Goal: Communication & Community: Ask a question

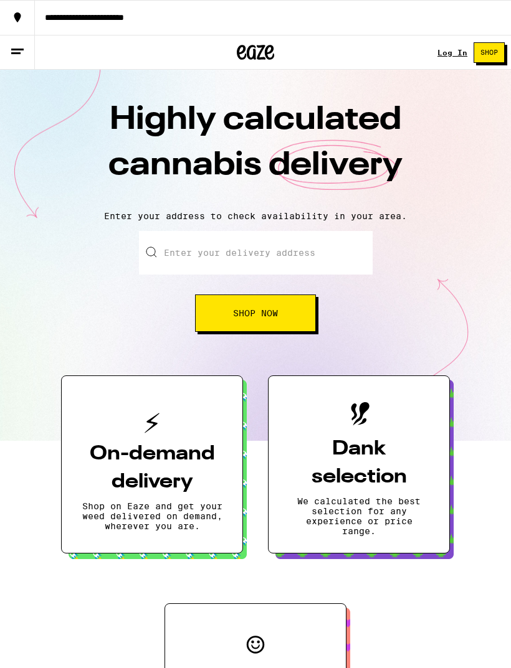
click at [456, 53] on link "Log In" at bounding box center [452, 53] width 30 height 8
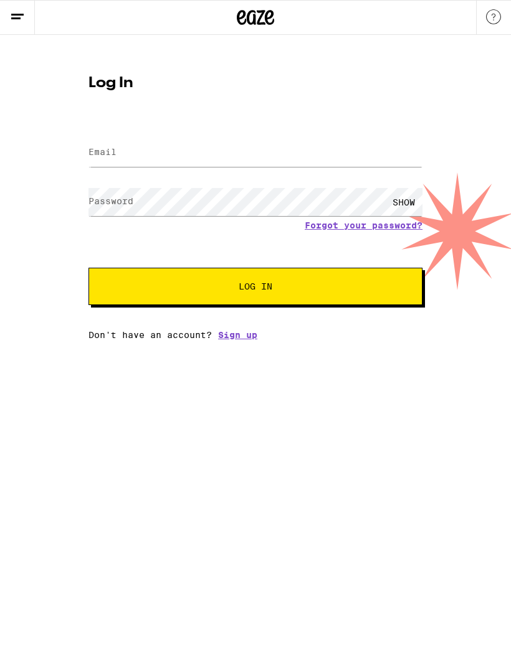
click at [103, 150] on label "Email" at bounding box center [102, 152] width 28 height 10
click at [120, 152] on input "Email" at bounding box center [255, 153] width 334 height 28
click at [117, 155] on input "Email" at bounding box center [255, 153] width 334 height 28
click at [117, 154] on input "Email" at bounding box center [255, 153] width 334 height 28
type input "[EMAIL_ADDRESS][DOMAIN_NAME]"
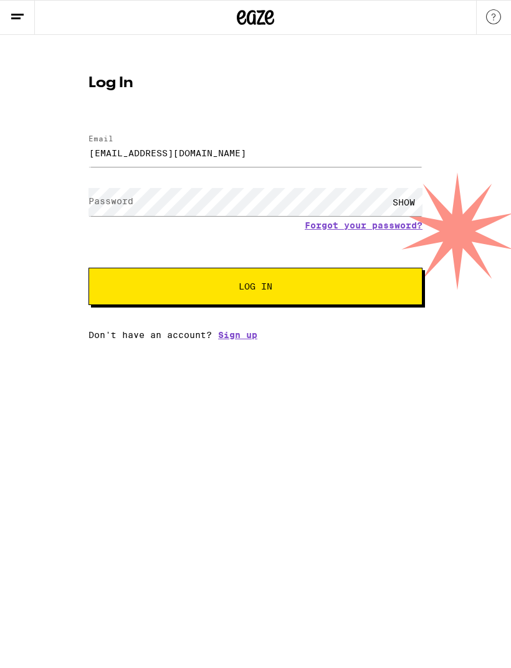
click at [118, 200] on label "Password" at bounding box center [110, 201] width 45 height 10
click at [405, 203] on div "SHOW" at bounding box center [403, 202] width 37 height 28
click at [362, 285] on span "Log In" at bounding box center [255, 286] width 233 height 9
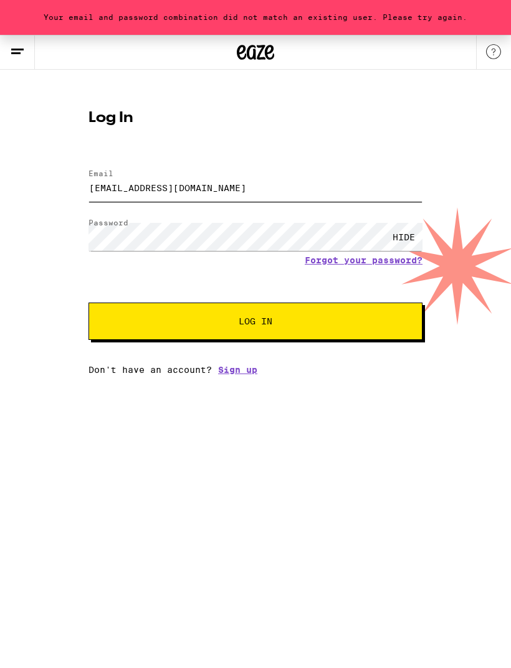
click at [262, 181] on input "[EMAIL_ADDRESS][DOMAIN_NAME]" at bounding box center [255, 188] width 334 height 28
click at [244, 370] on link "Sign up" at bounding box center [237, 370] width 39 height 10
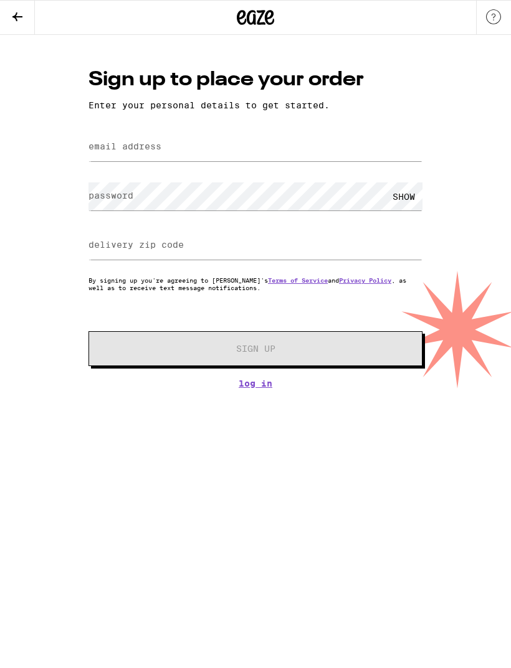
click at [131, 151] on label "email address" at bounding box center [124, 146] width 73 height 10
type input "[EMAIL_ADDRESS][DOMAIN_NAME]"
click at [116, 197] on label "password" at bounding box center [110, 196] width 45 height 10
click at [400, 197] on div "SHOW" at bounding box center [403, 196] width 37 height 28
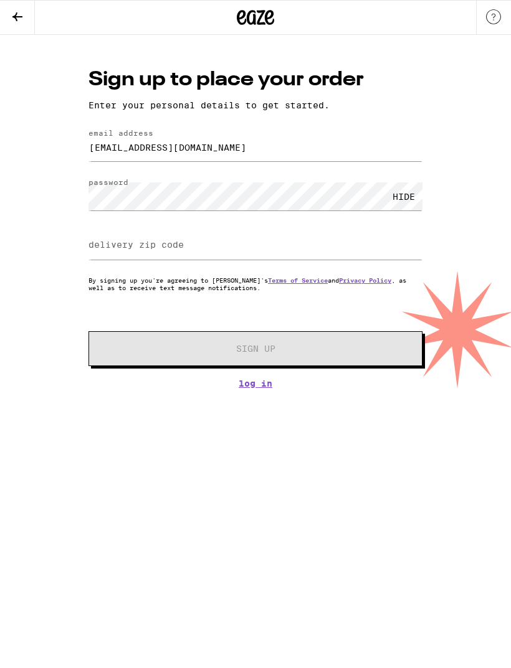
click at [121, 246] on label "delivery zip code" at bounding box center [135, 245] width 95 height 10
type input "9"
type input "92624"
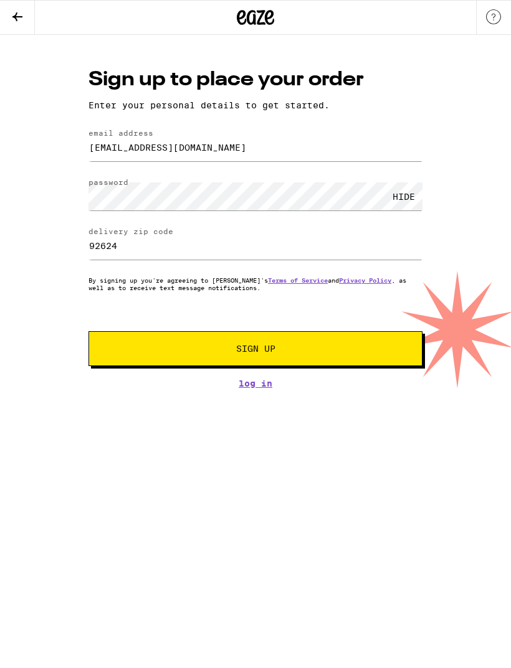
click at [155, 343] on button "Sign Up" at bounding box center [255, 348] width 334 height 35
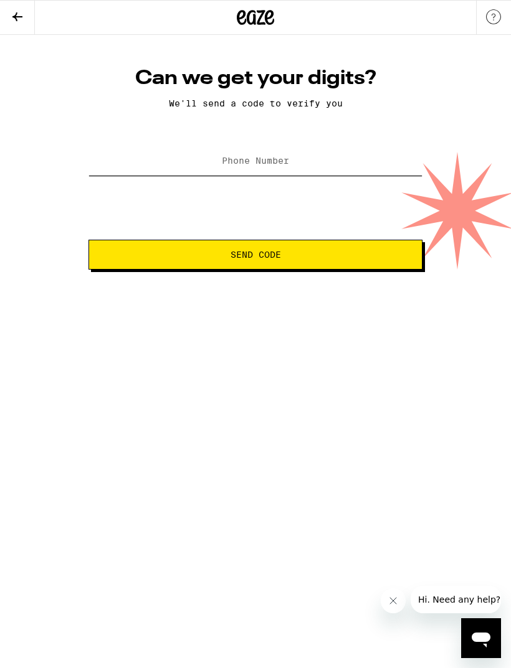
click at [192, 159] on input "Phone Number" at bounding box center [255, 162] width 334 height 28
type input "[PHONE_NUMBER]"
click at [169, 262] on button "Send Code" at bounding box center [255, 255] width 334 height 30
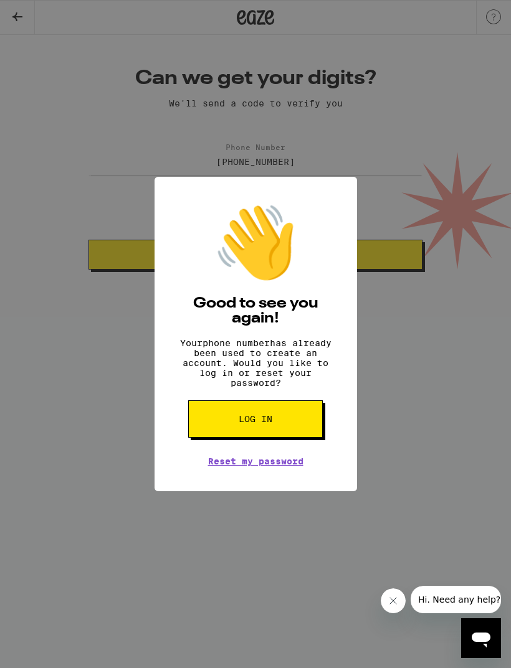
click at [230, 423] on button "Log in" at bounding box center [255, 418] width 134 height 37
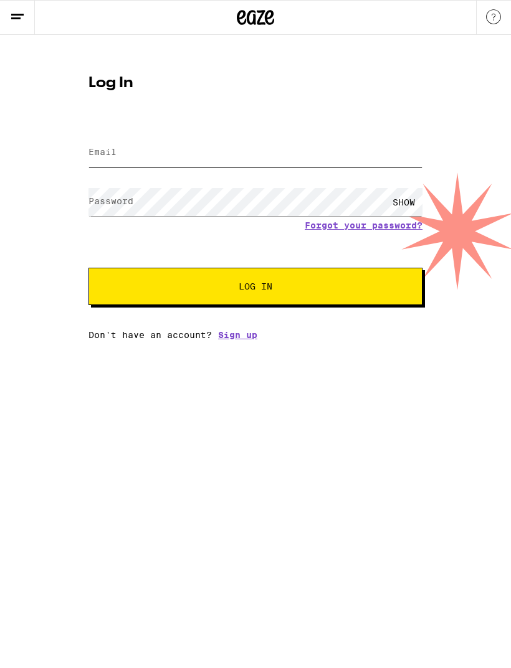
click at [106, 146] on input "Email" at bounding box center [255, 153] width 334 height 28
type input "[EMAIL_ADDRESS][DOMAIN_NAME]"
click at [255, 288] on button "Log In" at bounding box center [255, 286] width 334 height 37
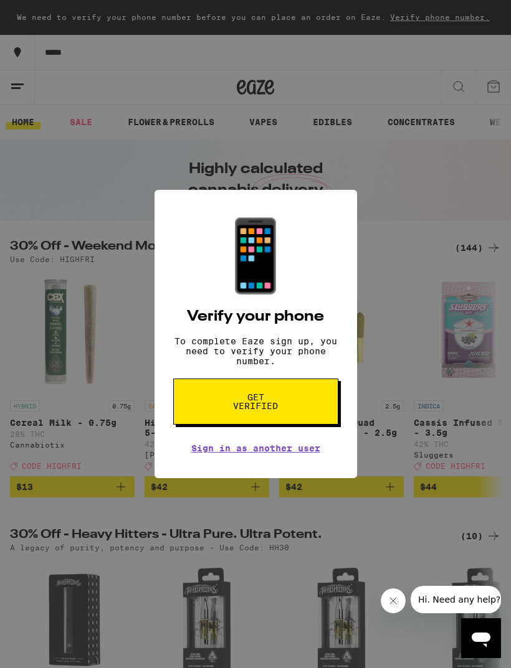
click at [222, 407] on button "Get verified" at bounding box center [255, 402] width 165 height 46
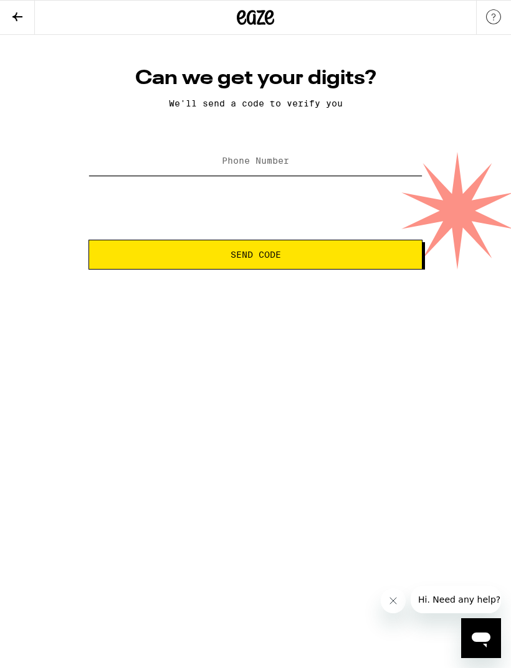
click at [238, 156] on input "Phone Number" at bounding box center [255, 162] width 334 height 28
type input "[PHONE_NUMBER]"
click at [223, 253] on span "Send Code" at bounding box center [255, 254] width 313 height 9
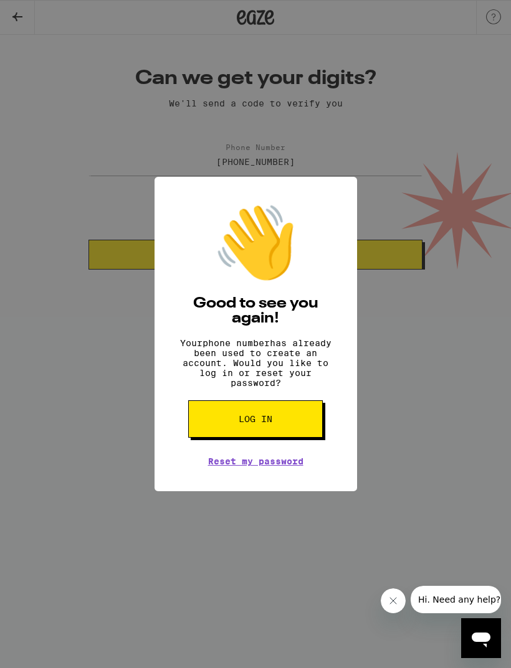
click at [252, 416] on button "Log in" at bounding box center [255, 418] width 134 height 37
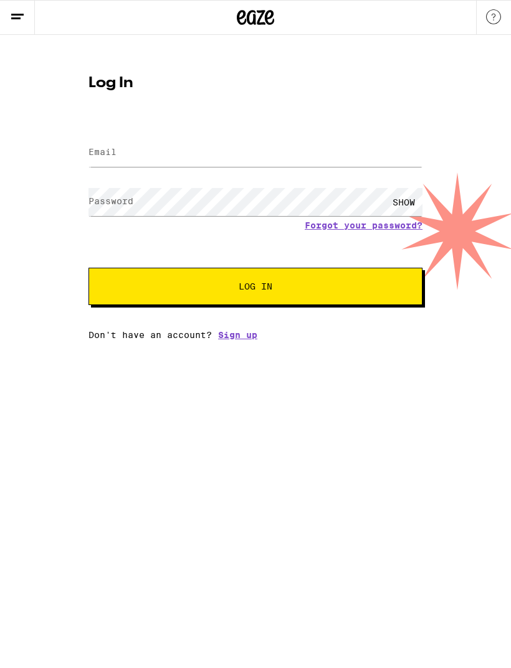
click at [98, 149] on label "Email" at bounding box center [102, 152] width 28 height 10
type input "[EMAIL_ADDRESS][DOMAIN_NAME]"
click at [407, 200] on div "SHOW" at bounding box center [403, 202] width 37 height 28
click at [407, 199] on div "HIDE" at bounding box center [403, 202] width 37 height 28
click at [177, 288] on span "Log In" at bounding box center [255, 286] width 233 height 9
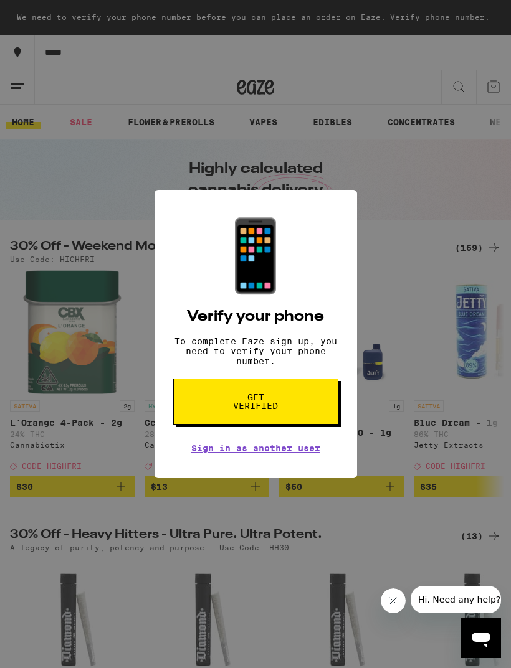
click at [246, 401] on span "Get verified" at bounding box center [256, 401] width 64 height 17
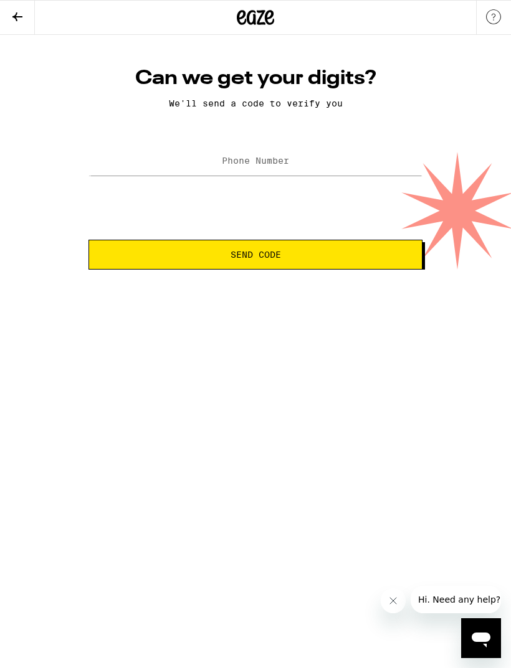
click at [476, 643] on icon "Open messaging window" at bounding box center [480, 638] width 22 height 22
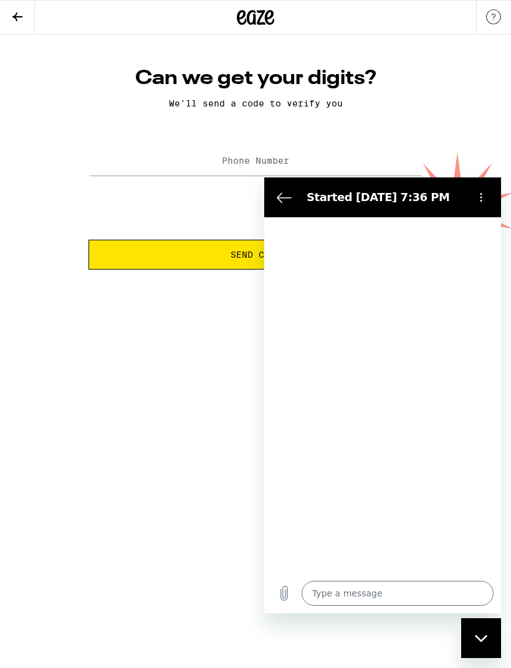
type textarea "x"
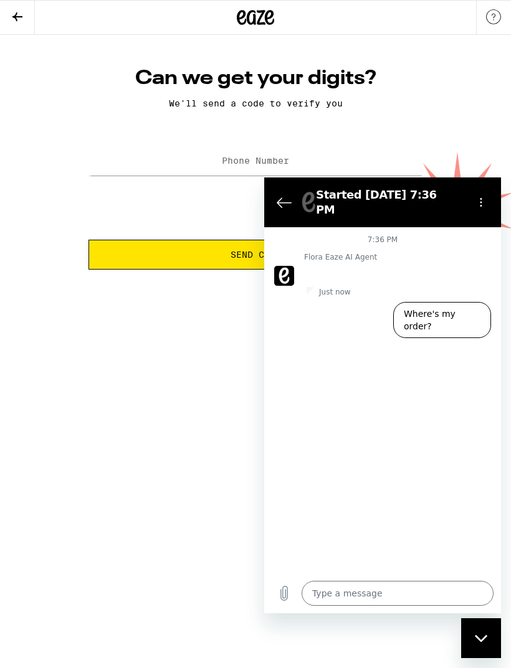
click at [364, 591] on textarea at bounding box center [397, 593] width 192 height 25
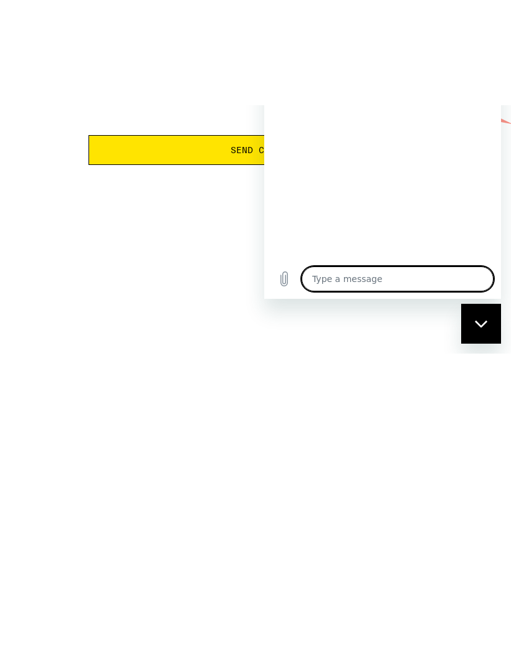
type textarea "V"
type textarea "x"
type textarea "Ve"
type textarea "x"
type textarea "Ver"
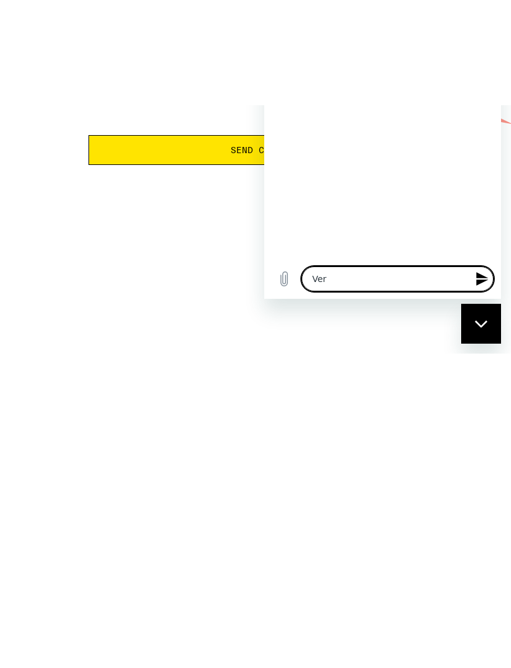
type textarea "x"
type textarea "Veri"
type textarea "x"
type textarea "Verif"
type textarea "x"
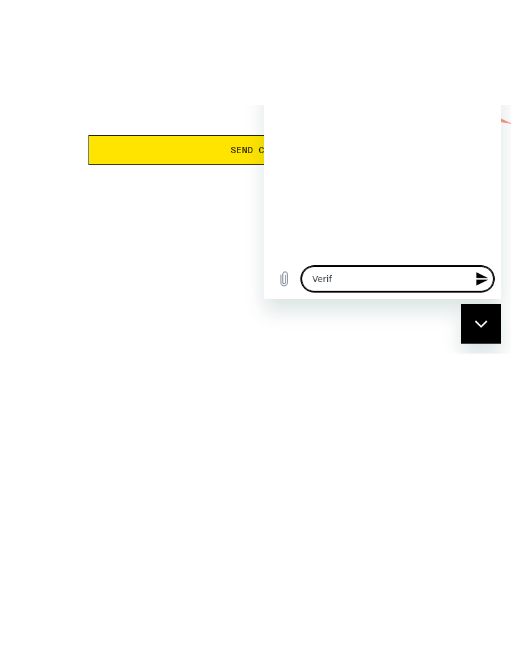
type textarea "Verify"
type textarea "x"
type textarea "Verifyi"
type textarea "x"
type textarea "Verifying"
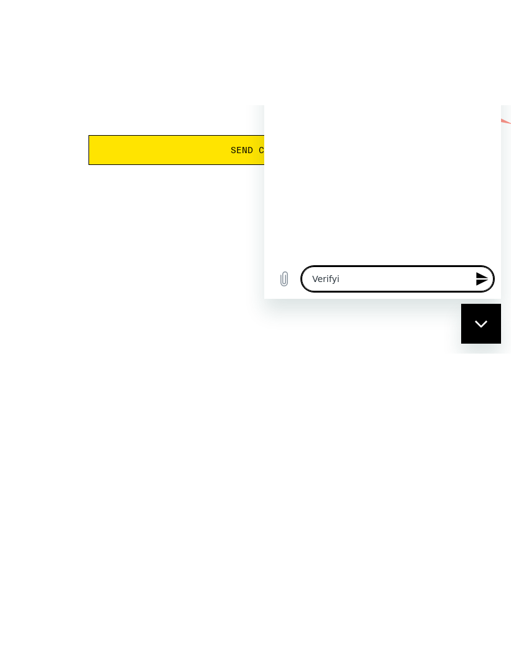
type textarea "x"
type textarea "Verifying"
type textarea "x"
type textarea "Verifying m"
type textarea "x"
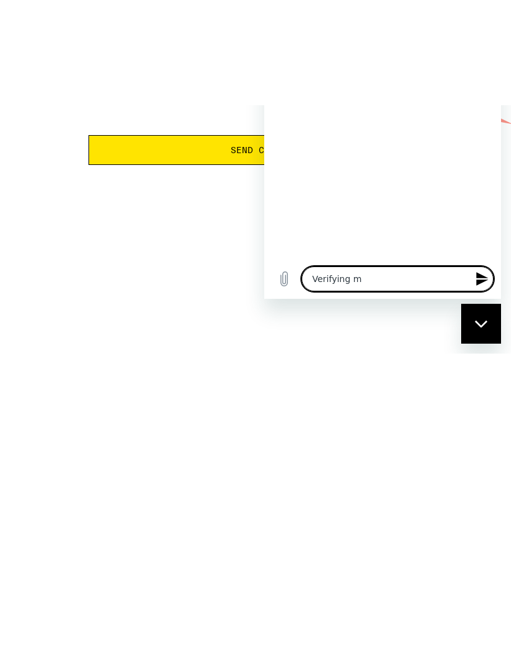
type textarea "Verifying my"
type textarea "x"
type textarea "Verifying my"
type textarea "x"
type textarea "Verifying my p"
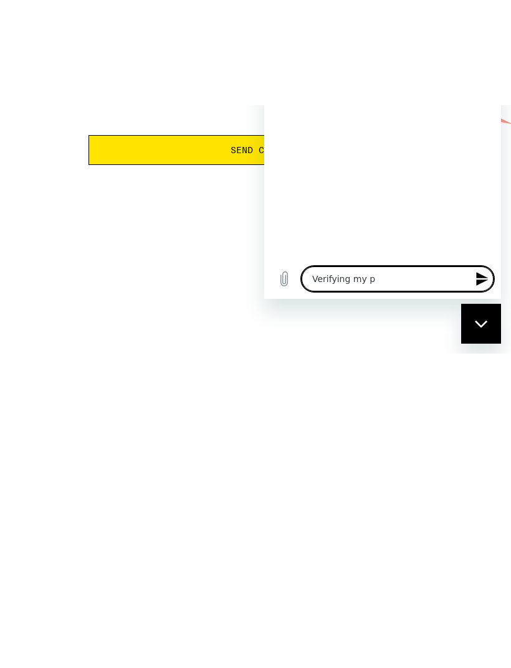
type textarea "x"
type textarea "Verifying my ph"
type textarea "x"
type textarea "Verifying my phone"
type textarea "x"
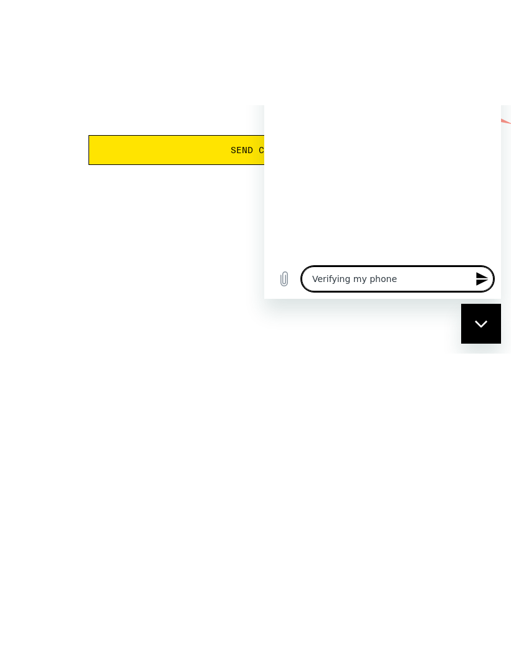
type textarea "Verifying my phone"
type textarea "x"
type textarea "Verifying my phone number"
type textarea "x"
type textarea "Verifying my phone number"
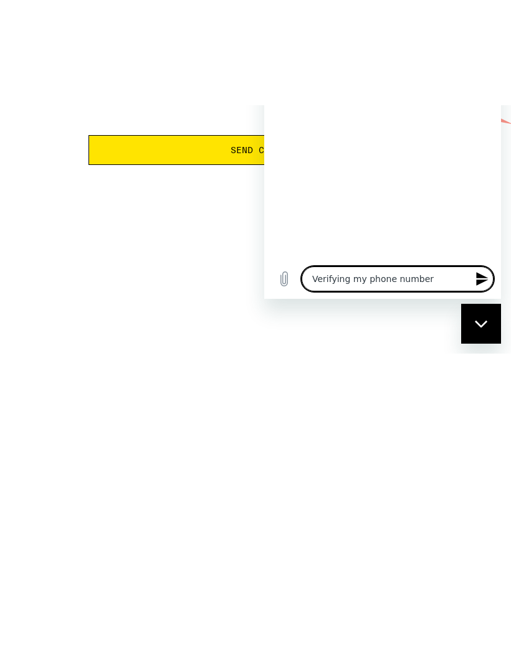
type textarea "x"
type textarea "Verifying my phone number i"
type textarea "x"
type textarea "Verifying my phone number is"
type textarea "x"
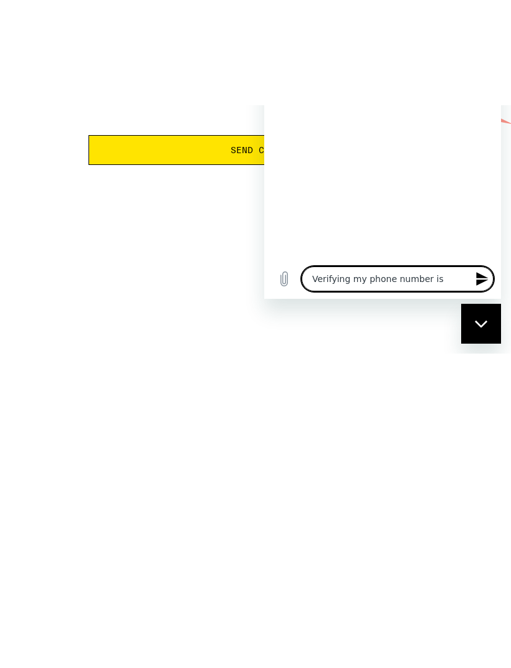
type textarea "Verifying my phone number is"
type textarea "x"
type textarea "Verifying my phone number is s"
type textarea "x"
type textarea "Verifying my phone number is se"
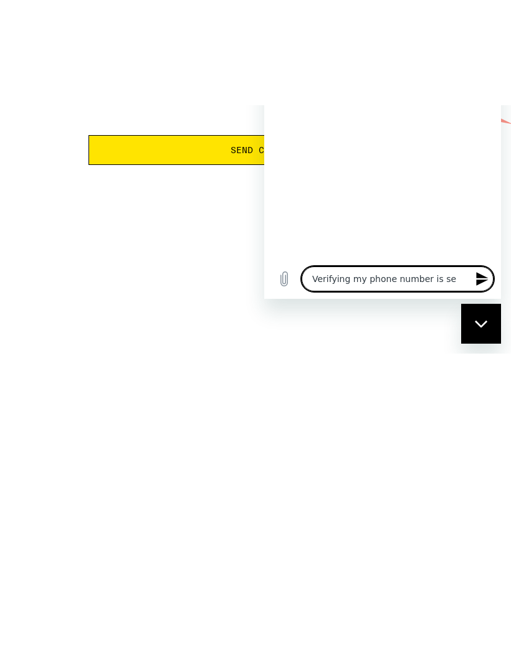
type textarea "x"
type textarea "Verifying my phone number is sen"
type textarea "x"
type textarea "Verifying my phone number is send"
type textarea "x"
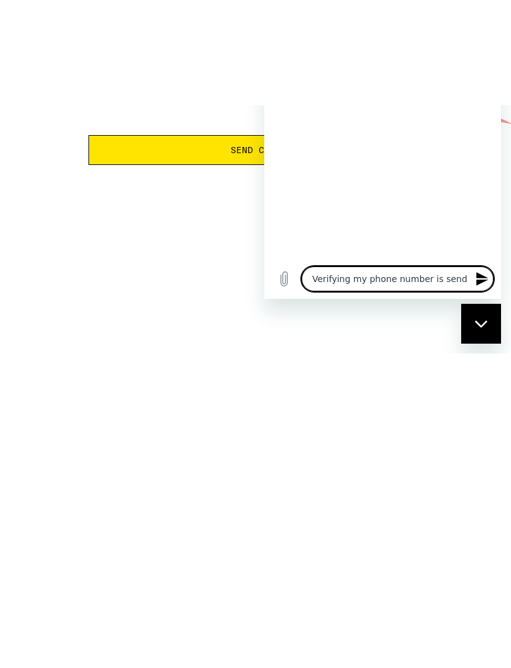
type textarea "Verifying my phone number is sending"
type textarea "x"
type textarea "Verifying my phone number is sending"
type textarea "x"
type textarea "Verifying my phone number is sending me"
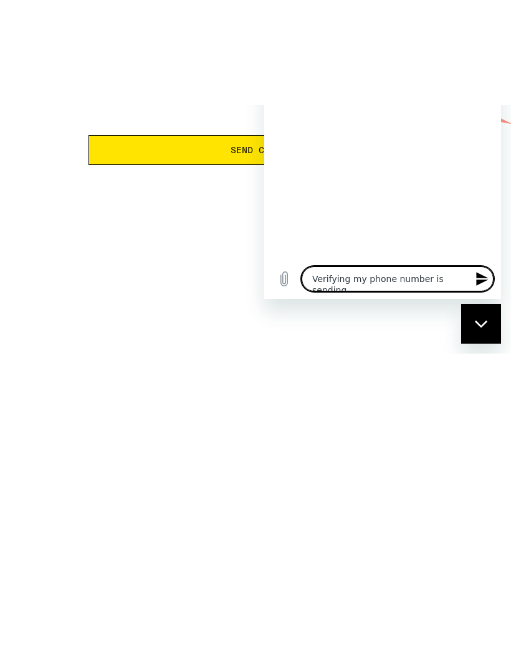
type textarea "x"
type textarea "Verifying my phone number is sending me"
type textarea "x"
type textarea "Verifying my phone number is sending me i"
type textarea "x"
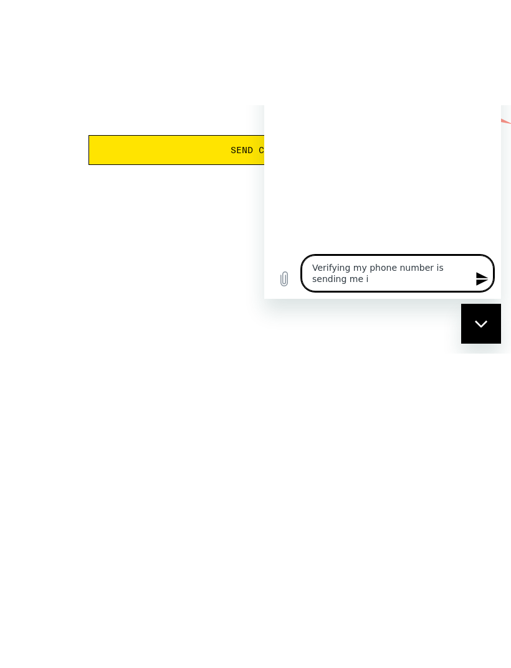
type textarea "Verifying my phone number is sending me in"
type textarea "x"
type textarea "Verifying my phone number is sending me in"
type textarea "x"
type textarea "Verifying my phone number is sending me in c"
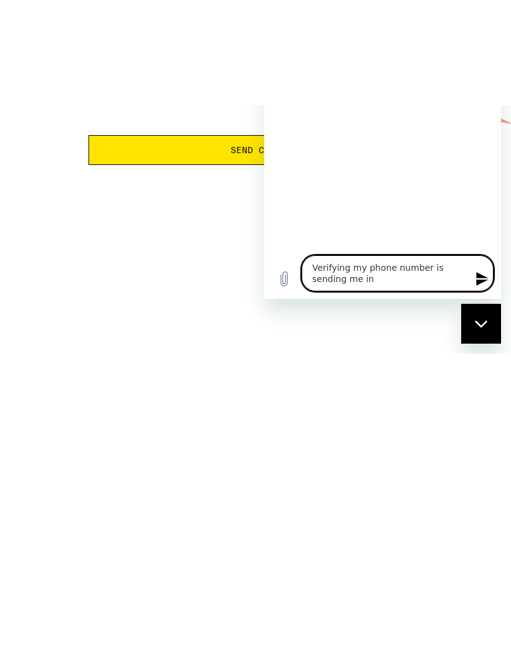
type textarea "x"
type textarea "Verifying my phone number is sending me in ci"
type textarea "x"
type textarea "Verifying my phone number is sending me in cir"
type textarea "x"
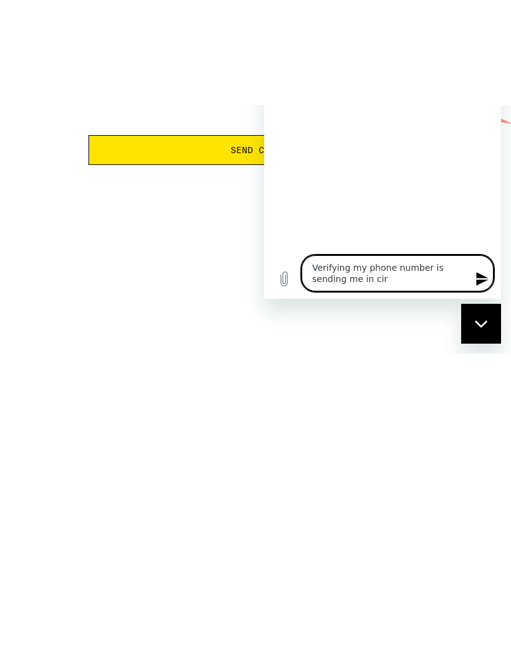
type textarea "Verifying my phone number is sending me in circ"
type textarea "x"
type textarea "Verifying my phone number is sending me in circl"
type textarea "x"
type textarea "Verifying my phone number is sending me in circle"
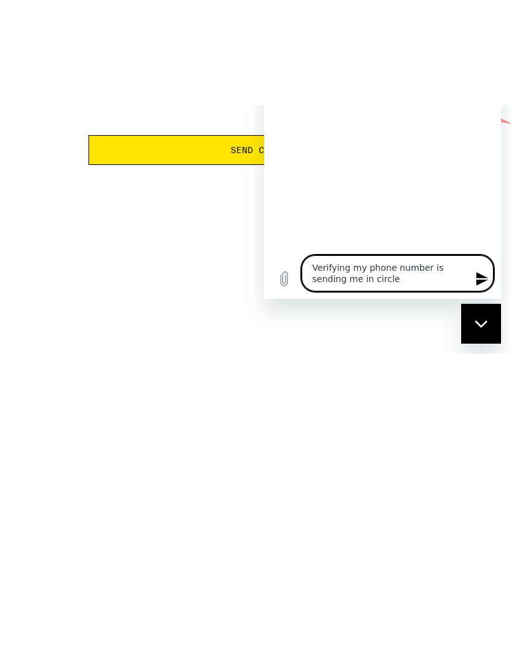
type textarea "x"
type textarea "Verifying my phone number is sending me in circles"
type textarea "x"
type textarea "Verifying my phone number is sending me in circles"
type textarea "x"
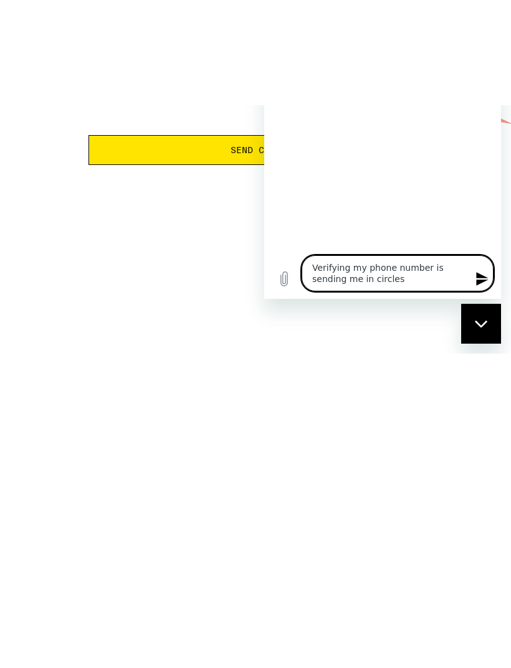
type textarea "Verifying my phone number is sending me in circles t"
type textarea "x"
type textarea "Verifying my phone number is sending me in circles to"
type textarea "x"
type textarea "Verifying my phone number is sending me in circles to"
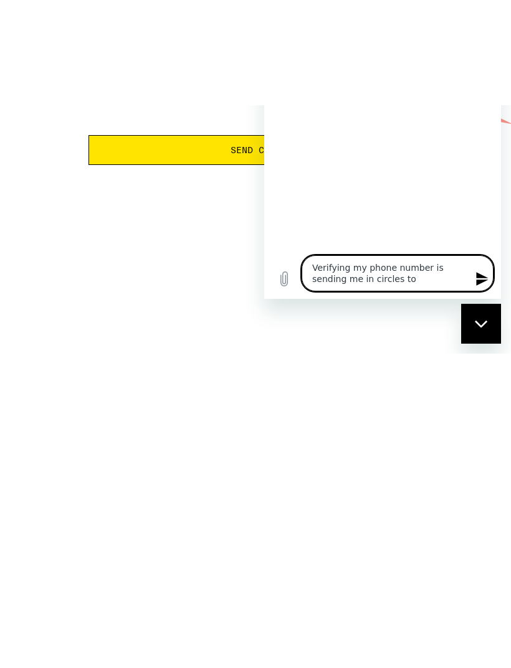
type textarea "x"
type textarea "Verifying my phone number is sending me in circles to l"
type textarea "x"
type textarea "Verifying my phone number is sending me in circles to lo"
type textarea "x"
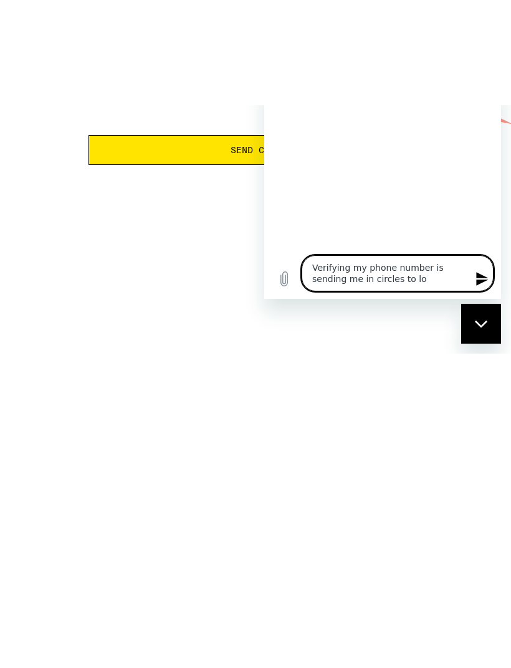
type textarea "Verifying my phone number is sending me in circles to log"
type textarea "x"
type textarea "Verifying my phone number is sending me in circles to log"
type textarea "x"
type textarea "Verifying my phone number is sending me in circles to log i"
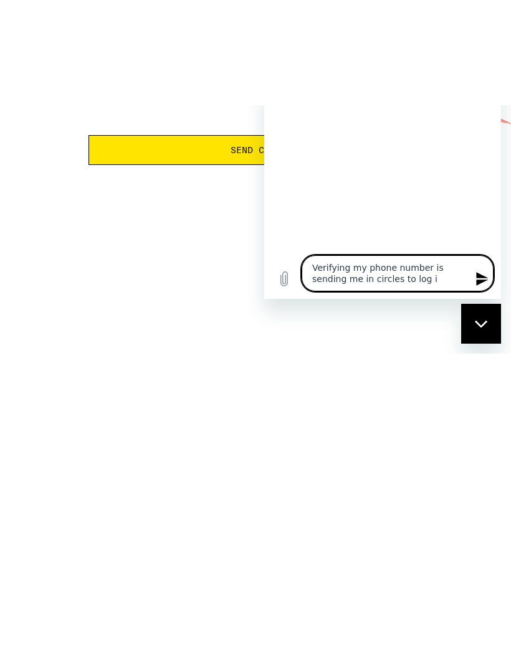
type textarea "x"
type textarea "Verifying my phone number is sending me in circles to log in"
type textarea "x"
type textarea "Verifying my phone number is sending me in circles to log in"
click at [486, 286] on icon "Send message" at bounding box center [481, 278] width 15 height 15
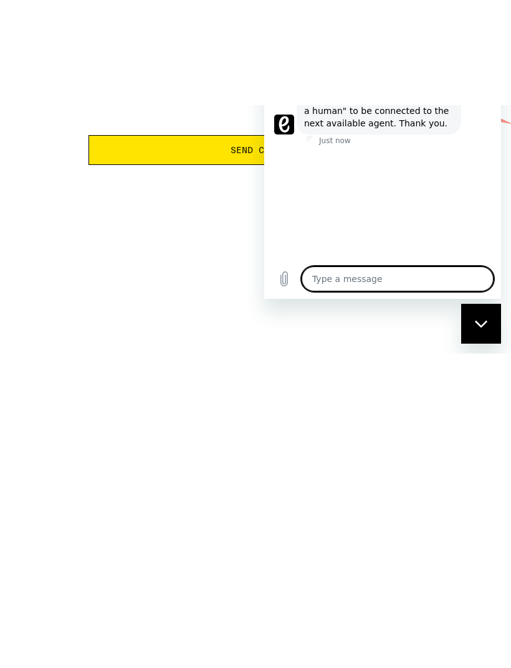
click at [485, 318] on div "Close messaging window" at bounding box center [480, 322] width 37 height 37
type textarea "x"
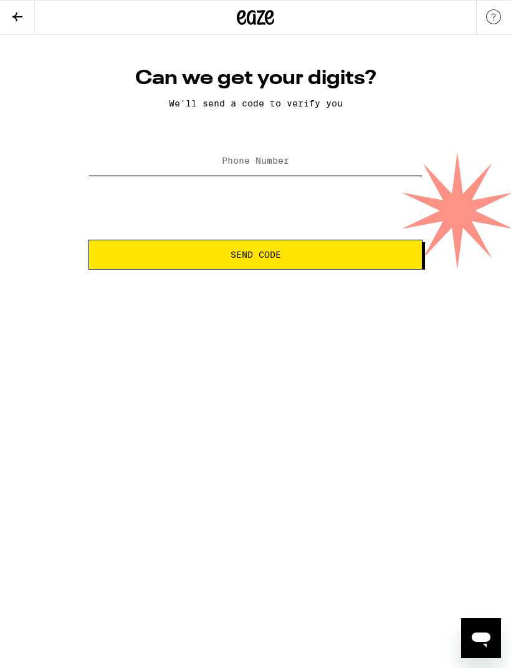
click at [355, 164] on input "Phone Number" at bounding box center [255, 162] width 334 height 28
type input "[PHONE_NUMBER]"
click at [349, 256] on span "Send Code" at bounding box center [255, 254] width 313 height 9
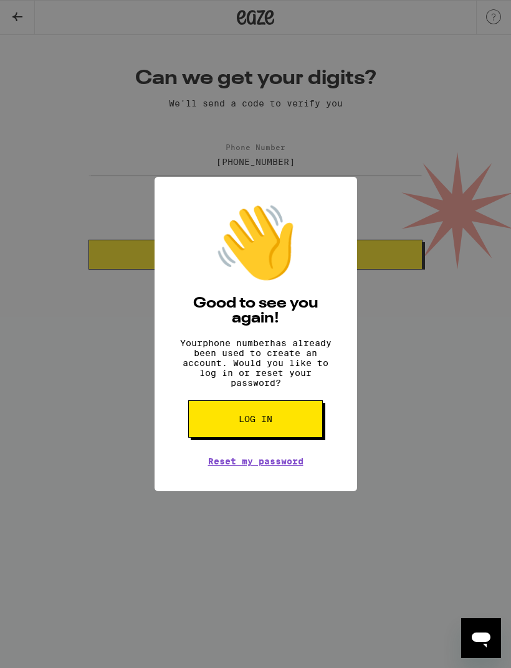
click at [289, 464] on link "Reset my password" at bounding box center [255, 461] width 95 height 10
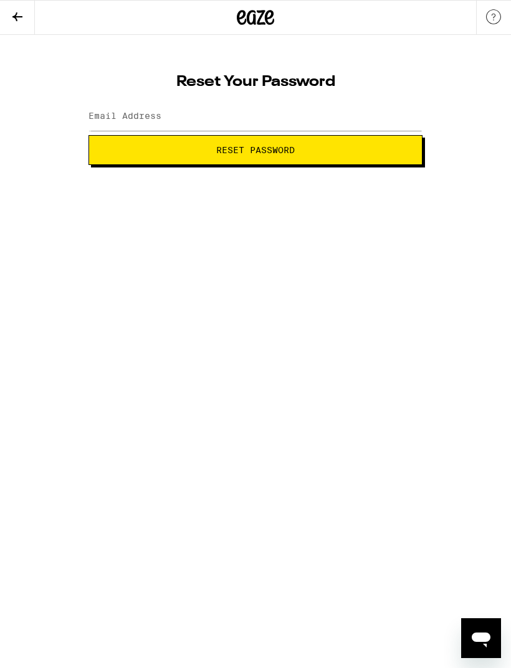
click at [152, 118] on label "Email Address" at bounding box center [124, 116] width 73 height 10
type input "[EMAIL_ADDRESS][DOMAIN_NAME]"
click at [322, 149] on span "Reset Password" at bounding box center [255, 150] width 313 height 9
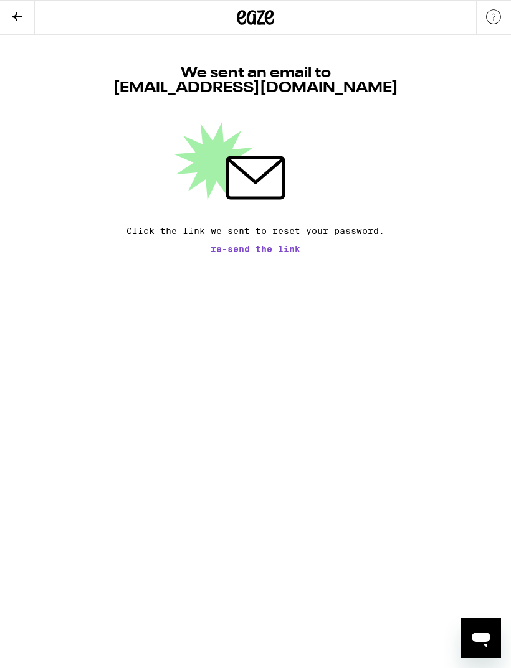
click at [276, 248] on span "Re-send the link" at bounding box center [255, 249] width 90 height 9
click at [23, 15] on icon at bounding box center [17, 16] width 15 height 15
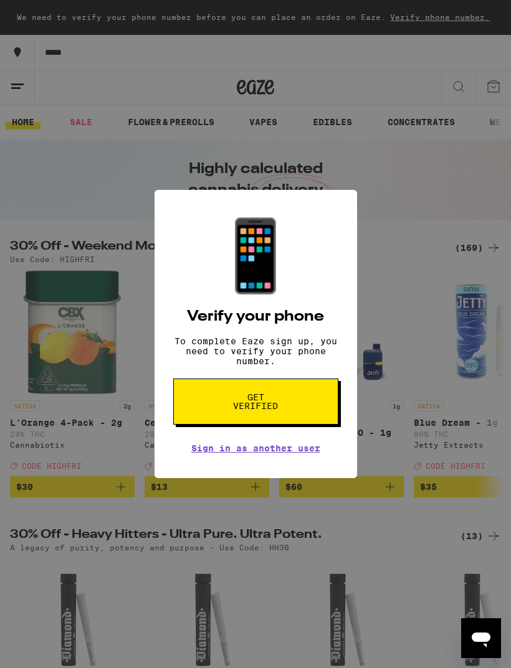
click at [247, 401] on span "Get verified" at bounding box center [256, 401] width 64 height 17
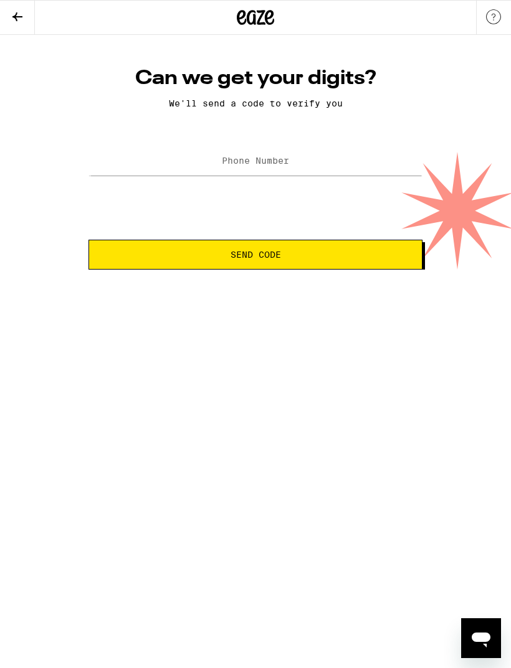
click at [2, 40] on div "Can we get your digits? We'll send a code to verify you Phone Number Send Code" at bounding box center [255, 152] width 511 height 235
click at [16, 14] on icon at bounding box center [17, 16] width 10 height 9
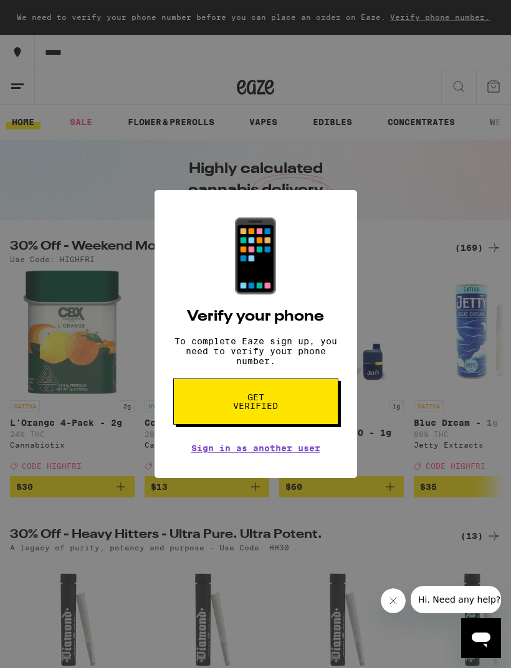
click at [445, 18] on div "📱 Verify your phone To complete Eaze sign up, you need to verify your phone num…" at bounding box center [255, 334] width 511 height 668
click at [245, 402] on span "Get verified" at bounding box center [256, 401] width 64 height 17
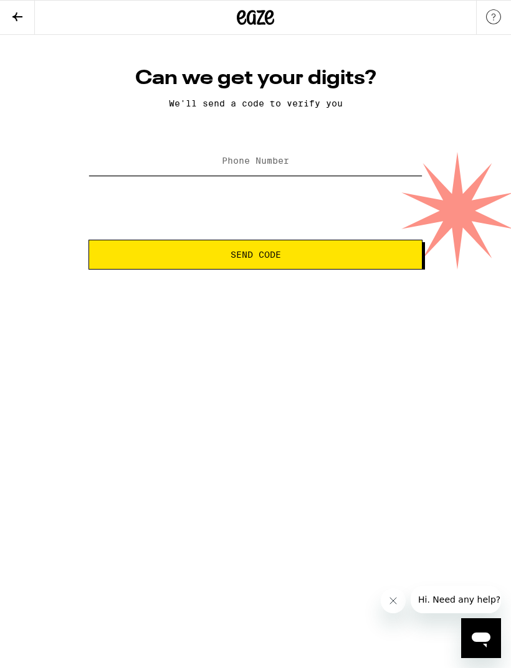
click at [391, 170] on input "Phone Number" at bounding box center [255, 162] width 334 height 28
type input "[PHONE_NUMBER]"
click at [358, 259] on span "Send Code" at bounding box center [255, 254] width 313 height 9
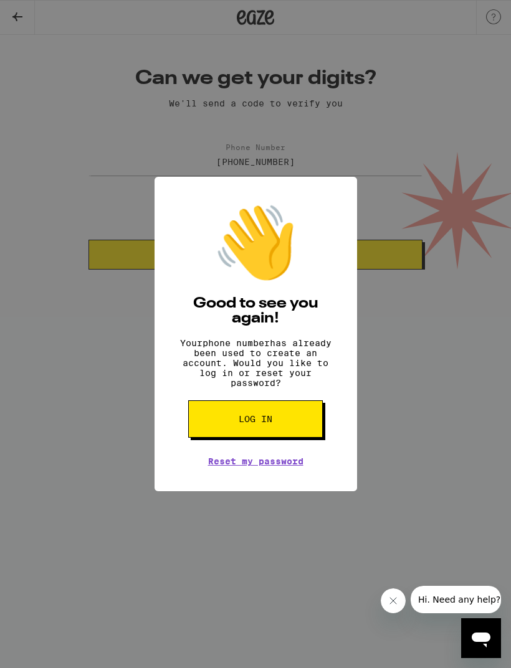
click at [252, 416] on button "Log in" at bounding box center [255, 418] width 134 height 37
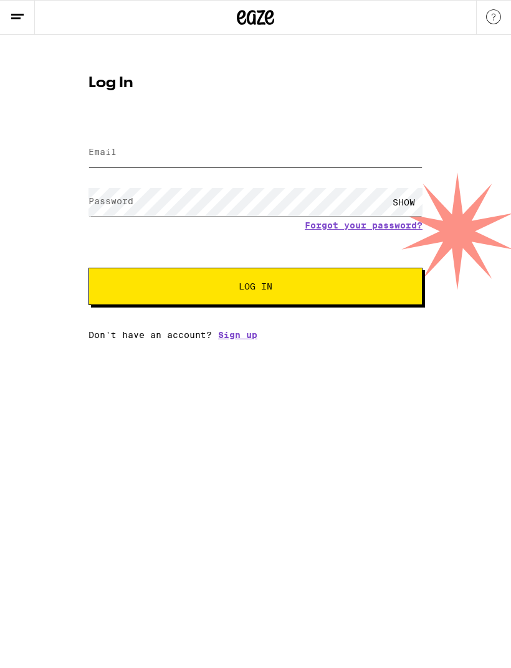
click at [111, 145] on input "Email" at bounding box center [255, 153] width 334 height 28
type input "[EMAIL_ADDRESS][DOMAIN_NAME]"
click at [255, 288] on button "Log In" at bounding box center [255, 286] width 334 height 37
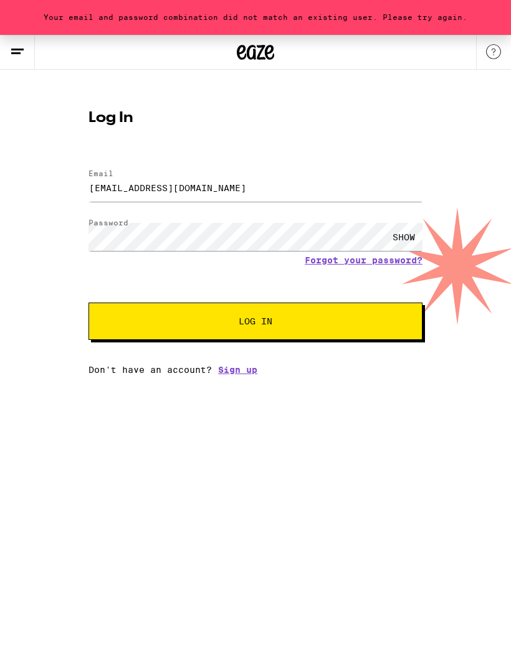
click at [407, 240] on div "SHOW" at bounding box center [403, 237] width 37 height 28
click at [360, 321] on span "Log In" at bounding box center [255, 321] width 233 height 9
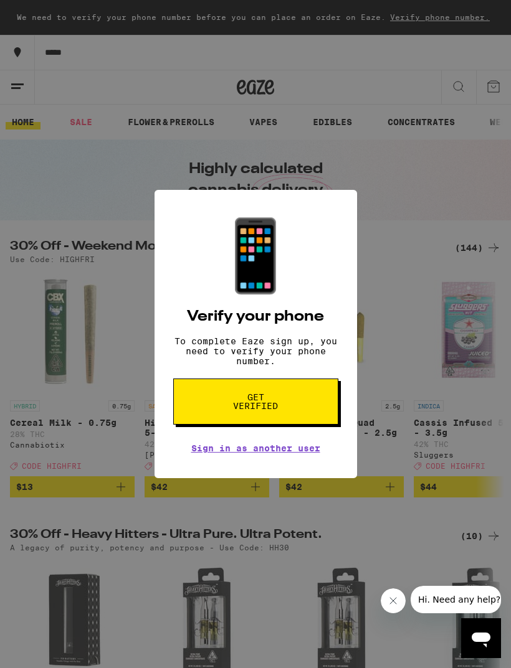
click at [237, 403] on span "Get verified" at bounding box center [256, 401] width 64 height 17
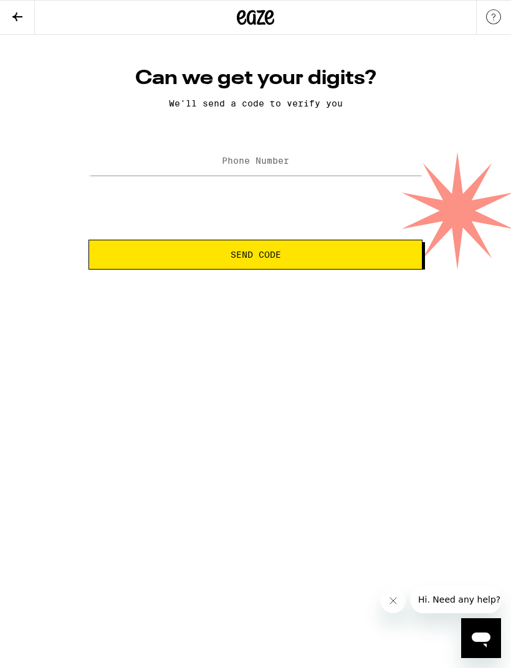
click at [250, 158] on label "Phone Number" at bounding box center [255, 161] width 67 height 10
click at [254, 159] on label "Phone Number" at bounding box center [255, 161] width 67 height 10
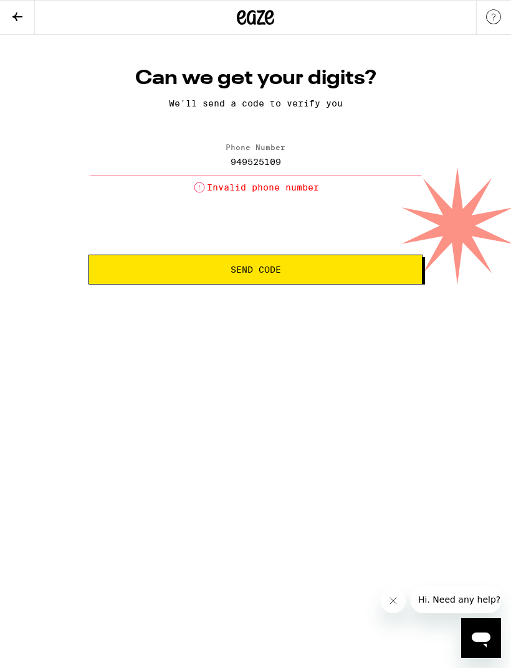
type input "[PHONE_NUMBER]"
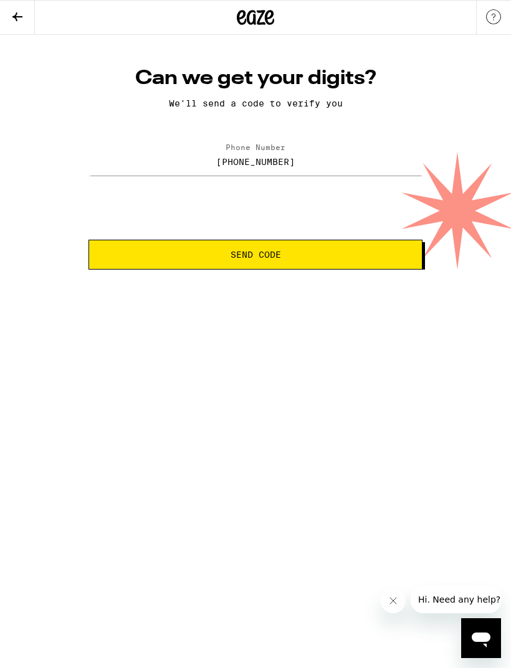
click at [395, 258] on span "Send Code" at bounding box center [255, 254] width 313 height 9
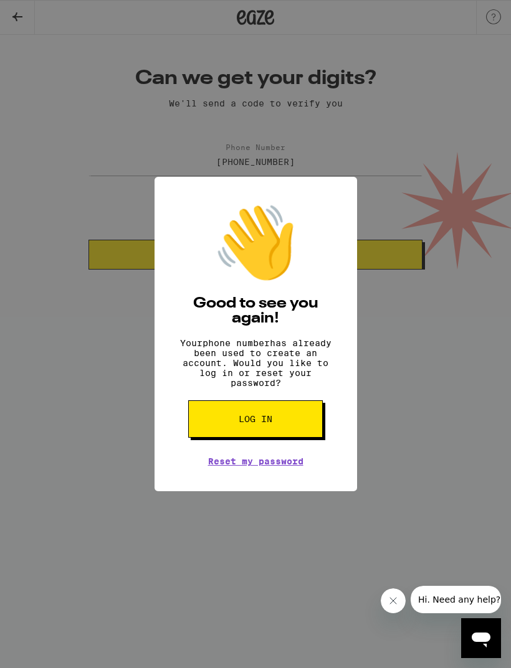
click at [282, 425] on button "Log in" at bounding box center [255, 418] width 134 height 37
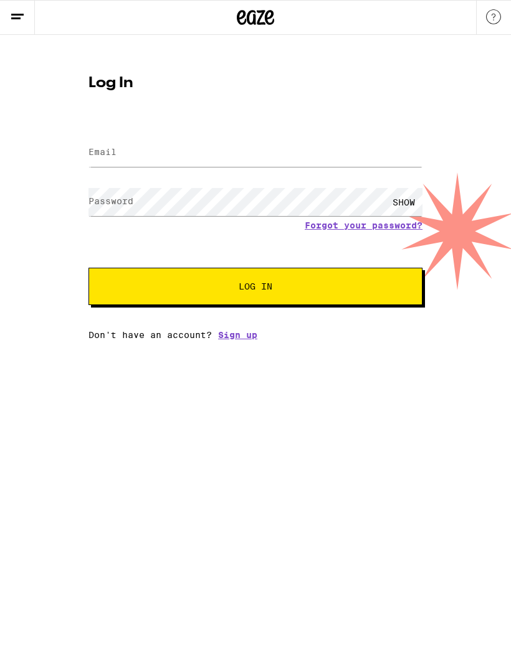
click at [105, 150] on label "Email" at bounding box center [102, 152] width 28 height 10
click at [102, 149] on label "Email" at bounding box center [102, 152] width 28 height 10
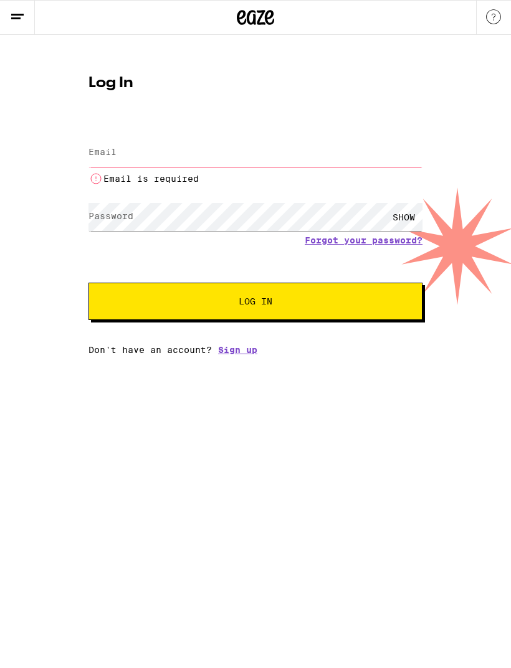
type input "[EMAIL_ADDRESS][DOMAIN_NAME]"
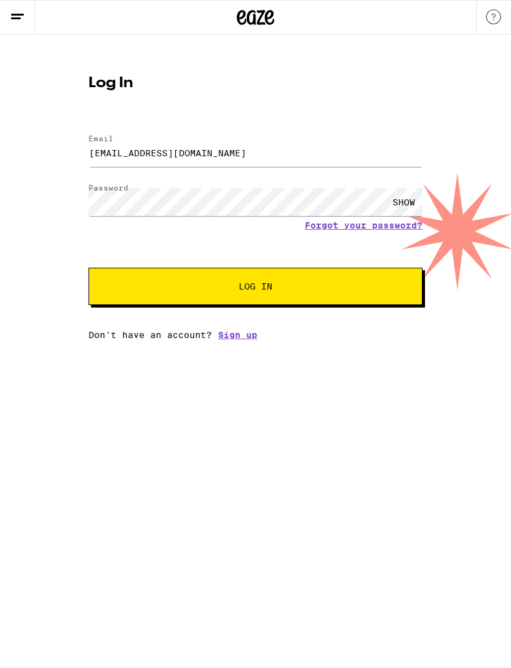
click at [403, 203] on div "SHOW" at bounding box center [403, 202] width 37 height 28
click at [141, 283] on button "Log In" at bounding box center [255, 286] width 334 height 37
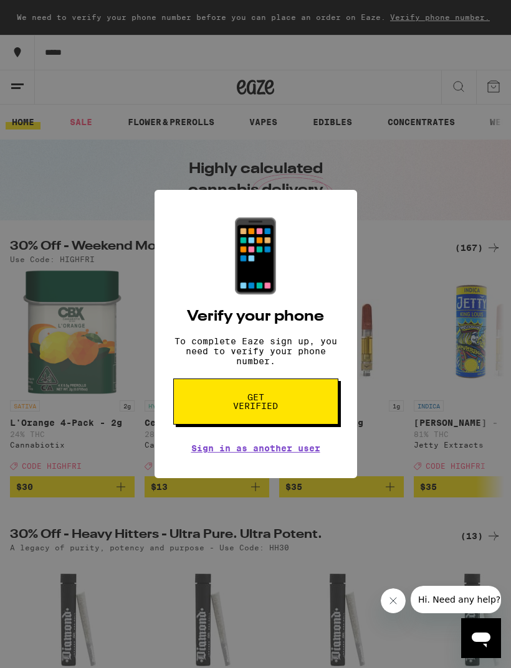
click at [491, 639] on icon "Open messaging window" at bounding box center [480, 638] width 22 height 22
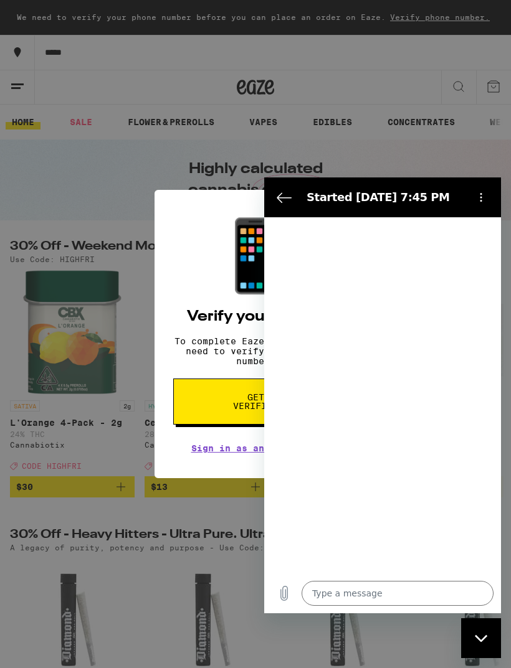
type textarea "x"
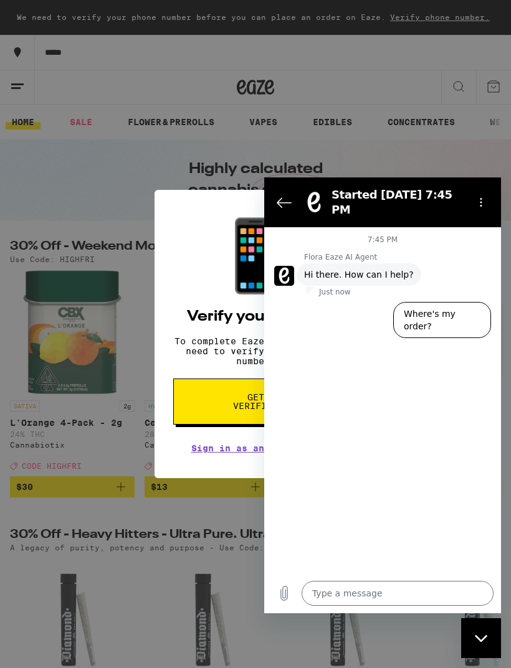
click at [479, 197] on icon "Options menu" at bounding box center [481, 202] width 10 height 10
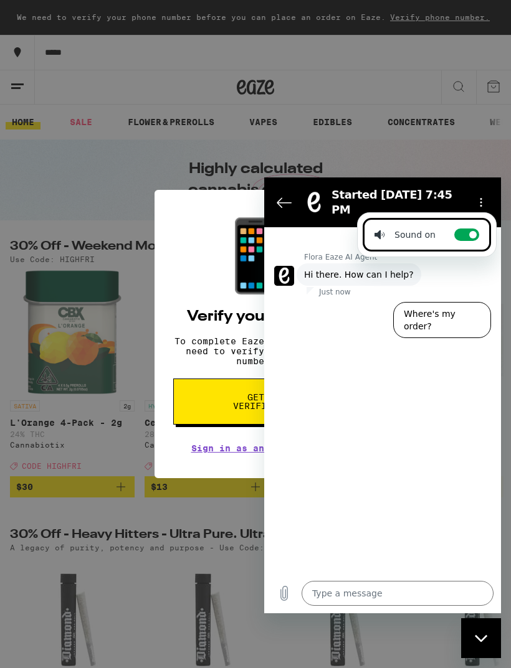
click at [462, 236] on label "Toggle sound notifications" at bounding box center [466, 234] width 25 height 12
click at [462, 236] on input "Toggle sound notifications" at bounding box center [466, 234] width 25 height 12
checkbox input "false"
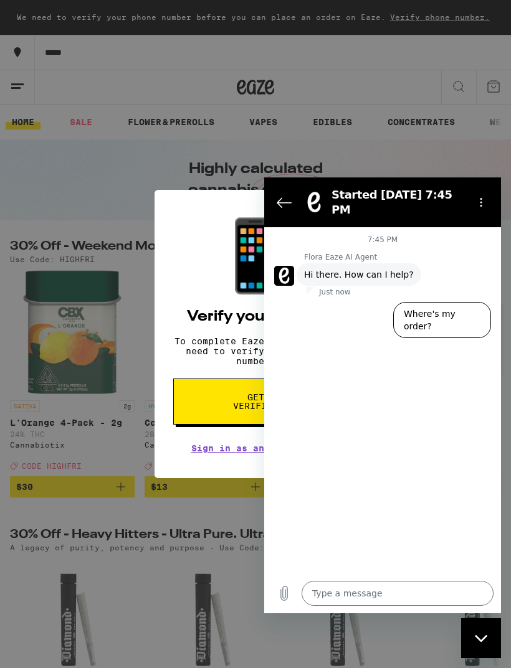
click at [482, 197] on icon "Options menu" at bounding box center [481, 202] width 10 height 10
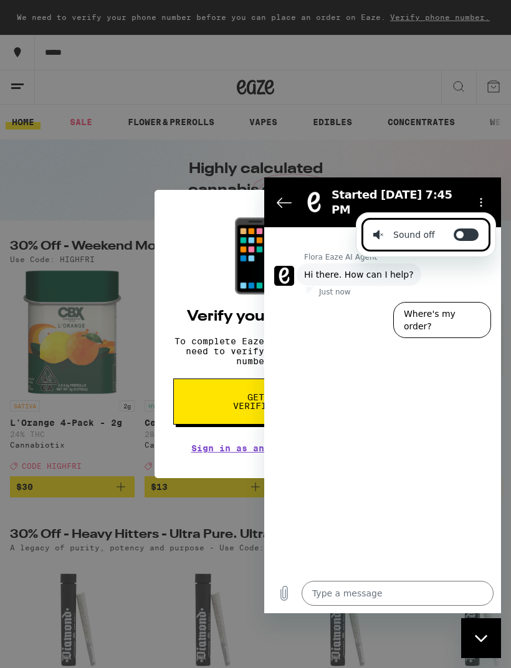
click at [463, 237] on label "Toggle sound notifications" at bounding box center [465, 234] width 25 height 12
click at [463, 237] on input "Toggle sound notifications" at bounding box center [465, 234] width 25 height 12
checkbox input "true"
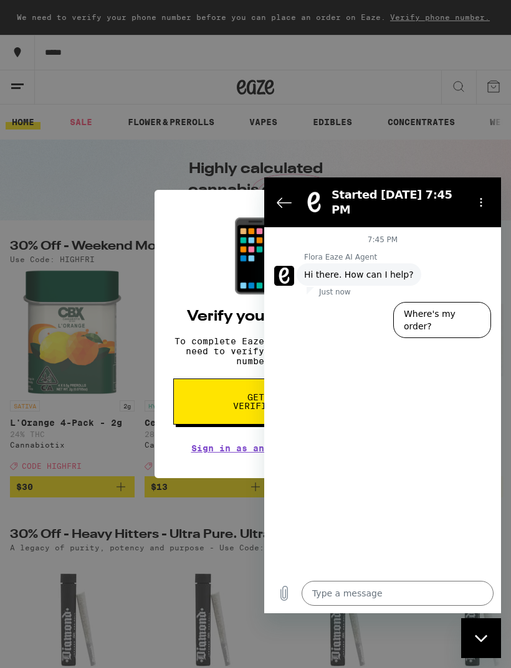
click at [367, 588] on textarea at bounding box center [397, 593] width 192 height 25
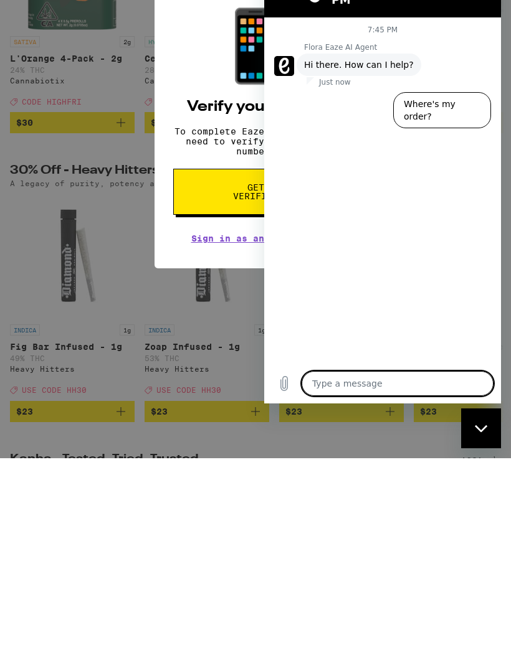
click at [97, 340] on div "📱 Verify your phone To complete Eaze sign up, you need to verify your phone num…" at bounding box center [255, 334] width 511 height 668
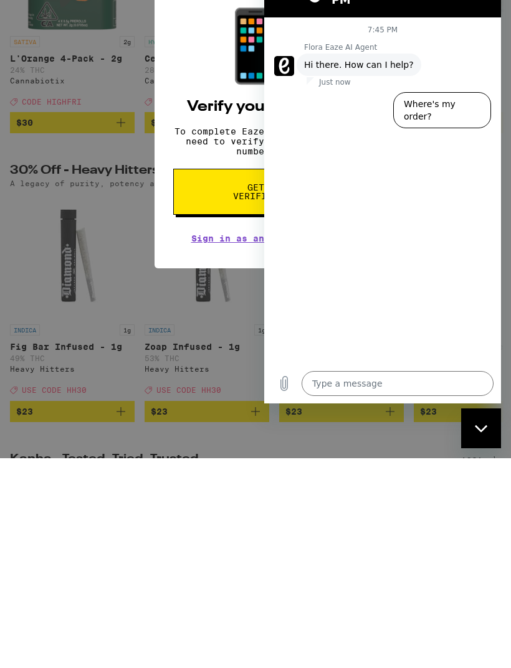
scroll to position [364, 0]
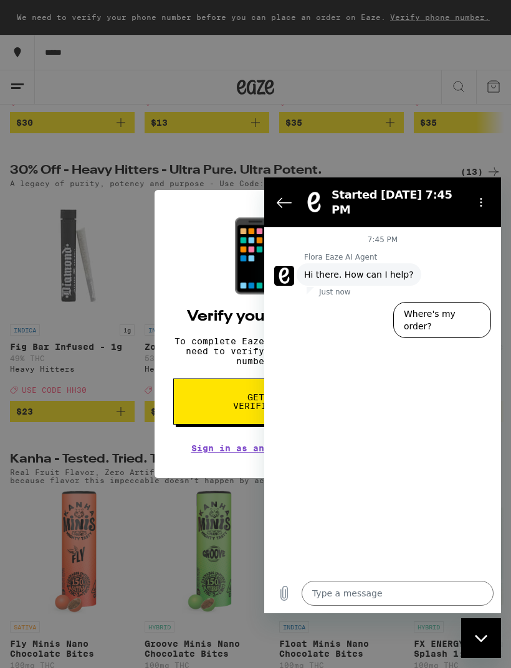
click at [82, 347] on div "📱 Verify your phone To complete Eaze sign up, you need to verify your phone num…" at bounding box center [255, 334] width 511 height 668
click at [423, 210] on section "Started [DATE] 7:45 PM" at bounding box center [382, 202] width 237 height 50
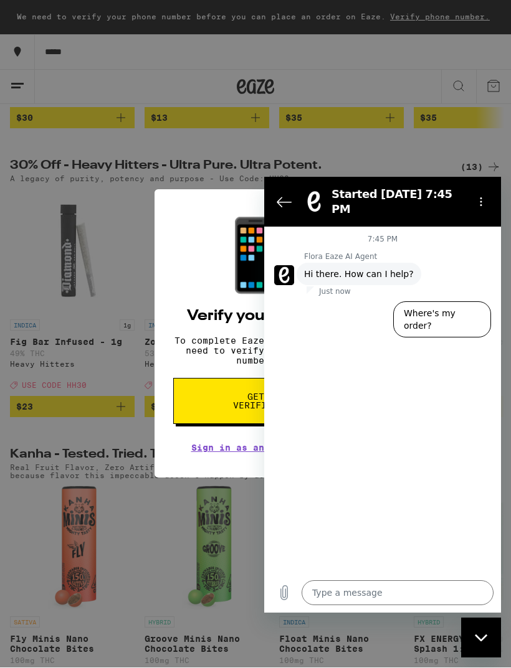
click at [481, 197] on circle "Options menu" at bounding box center [481, 198] width 2 height 2
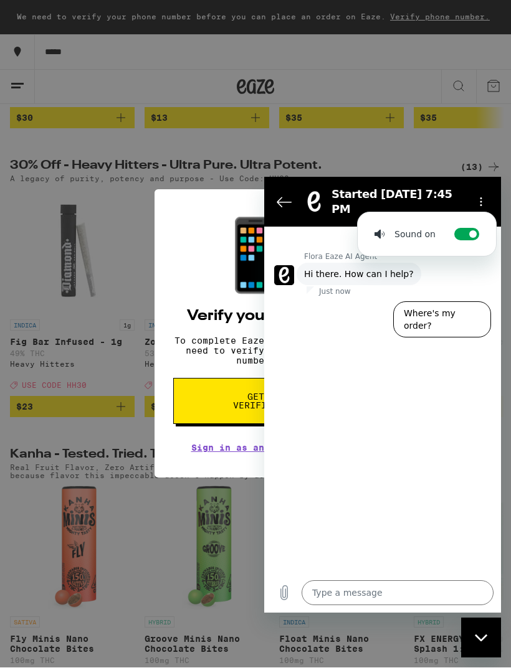
click at [478, 197] on icon "Options menu" at bounding box center [481, 202] width 10 height 10
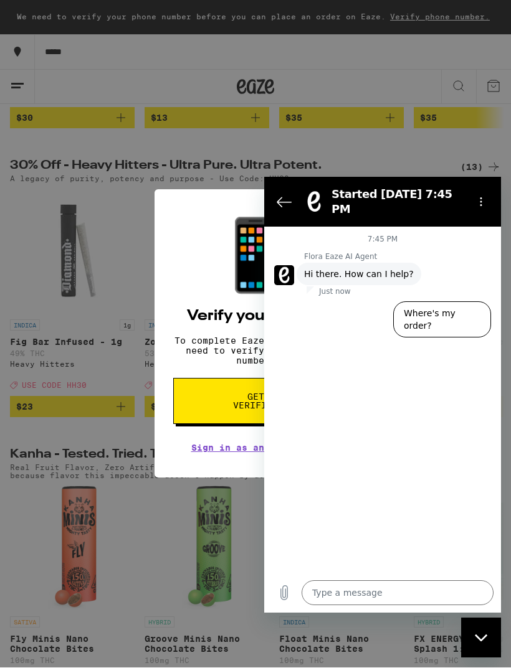
click at [357, 590] on textarea at bounding box center [397, 592] width 192 height 25
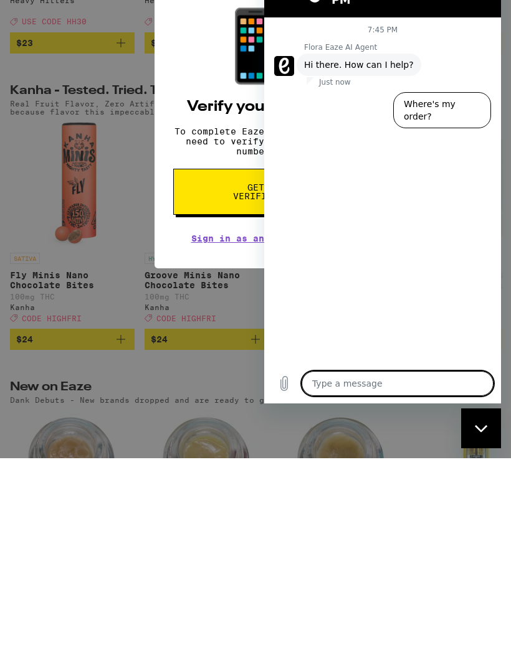
type textarea "C"
type textarea "x"
type textarea "Ca"
type textarea "x"
type textarea "Can’t"
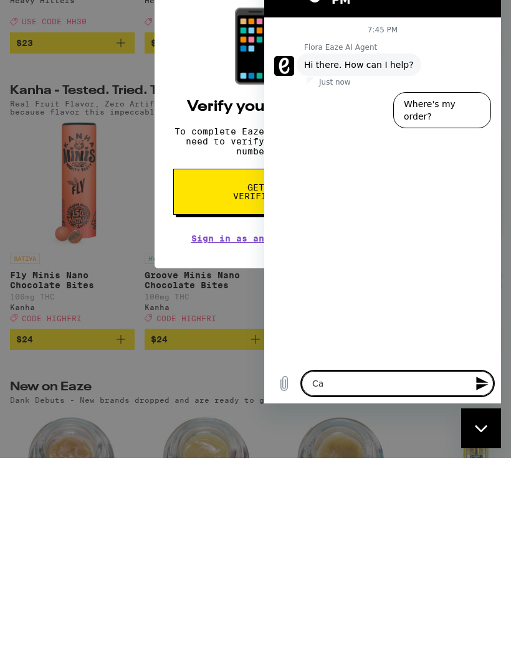
type textarea "x"
type textarea "Can’t"
type textarea "x"
type textarea "Can’t l"
type textarea "x"
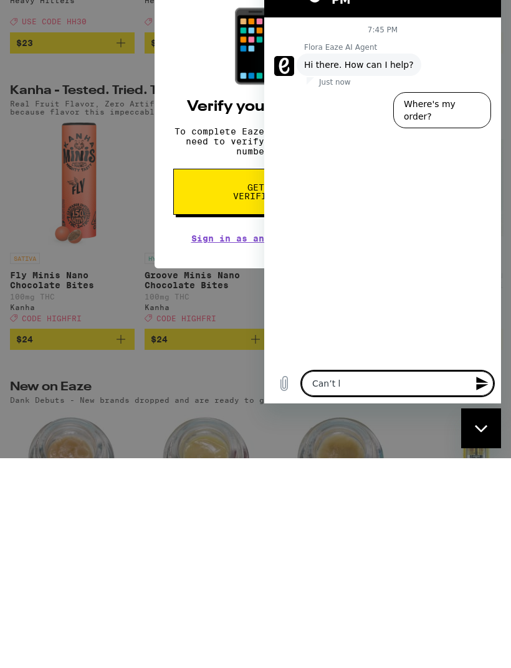
type textarea "Can’t lo"
type textarea "x"
type textarea "Can’t log"
type textarea "x"
type textarea "Can’t log"
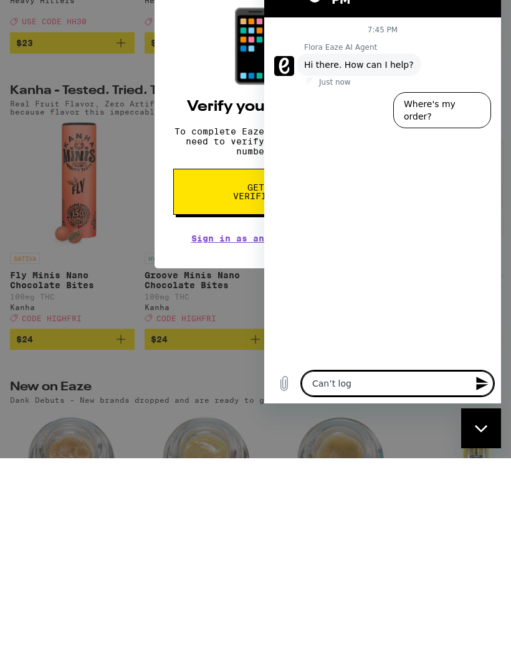
type textarea "x"
type textarea "Can’t log i"
type textarea "x"
type textarea "Can’t log in"
type textarea "x"
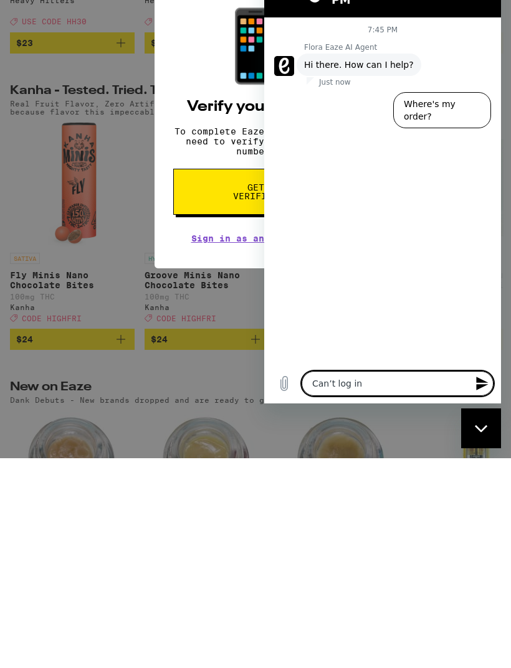
type textarea "Can’t log in"
type textarea "x"
type textarea "Can’t log in b"
type textarea "x"
type textarea "Can’t log in be"
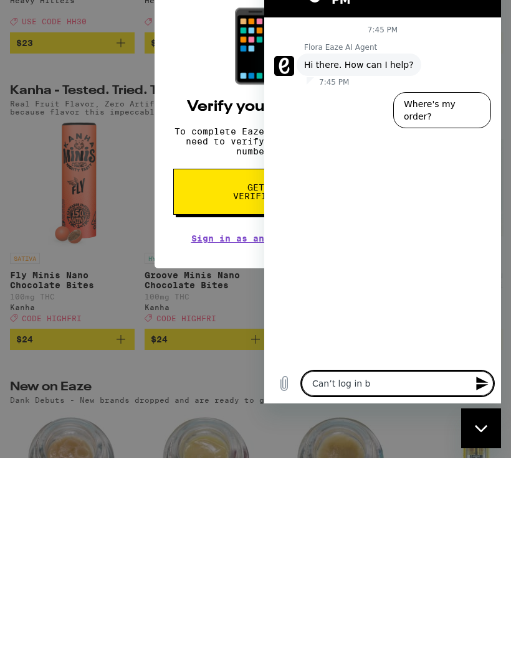
type textarea "x"
type textarea "Can’t log in because"
type textarea "x"
type textarea "Can’t log in because"
type textarea "x"
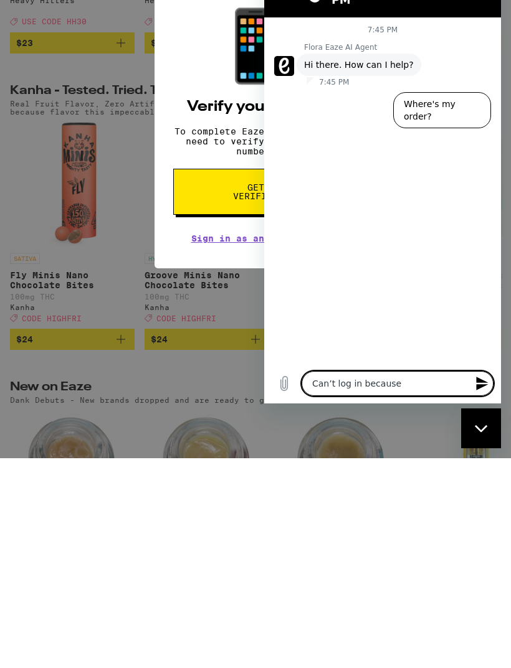
type textarea "Can’t log in because v"
type textarea "x"
type textarea "Can’t log in because ve"
type textarea "x"
type textarea "Can’t log in because ver"
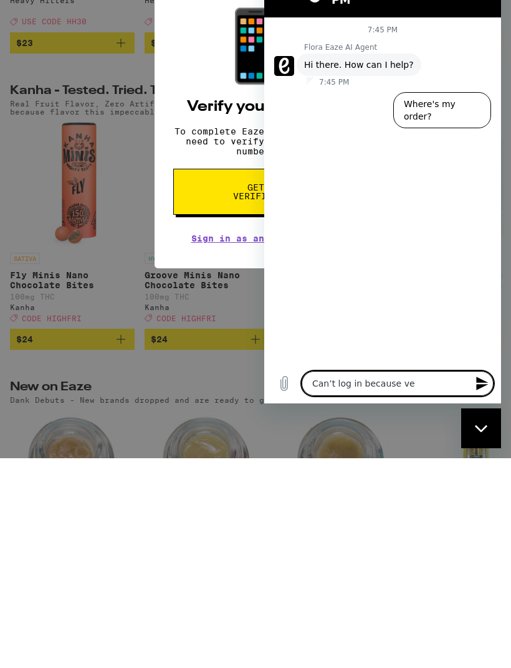
type textarea "x"
type textarea "Can’t log in because veri"
type textarea "x"
type textarea "Can’t log in because verif"
type textarea "x"
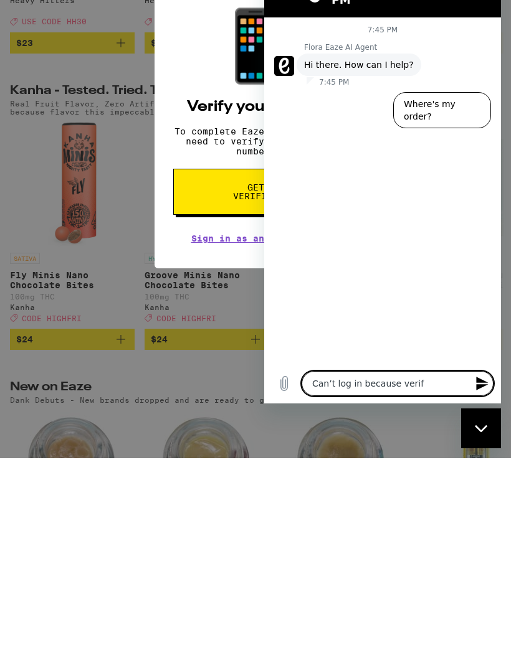
type textarea "Can’t log in because verify"
type textarea "x"
type textarea "Can’t log in because verify"
type textarea "x"
type textarea "Can’t log in because verify p"
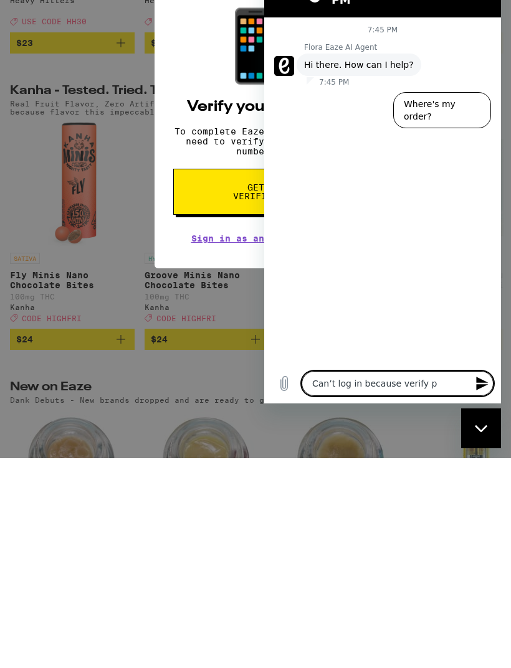
type textarea "x"
type textarea "Can’t log in because verify ph"
type textarea "x"
type textarea "Can’t log in because verify phone"
type textarea "x"
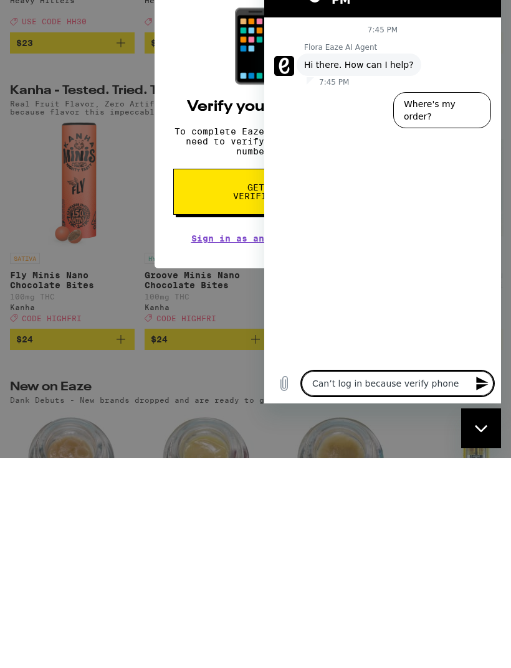
type textarea "Can’t log in because verify phone"
type textarea "x"
type textarea "Can’t log in because verify phone n"
type textarea "x"
type textarea "Can’t log in because verify phone nu"
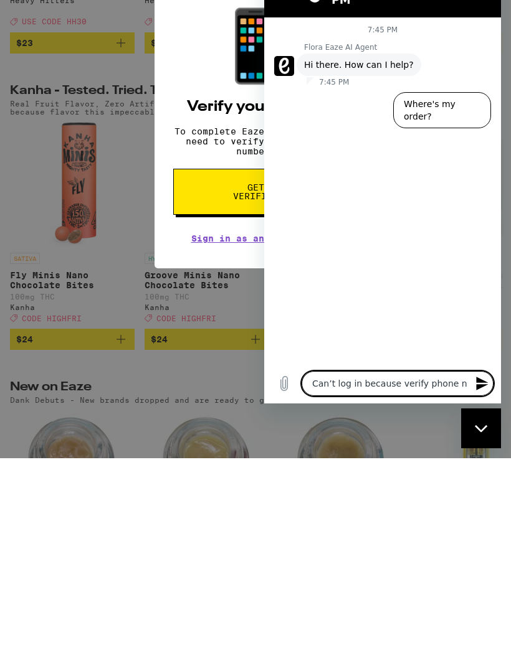
type textarea "x"
type textarea "Can’t log in because verify phone number"
type textarea "x"
type textarea "Can’t log in because verify phone number"
type textarea "x"
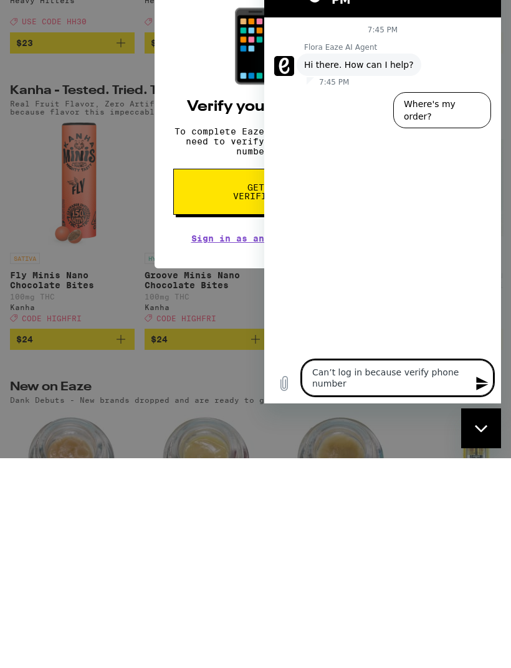
type textarea "Can’t log in because verify phone number s"
type textarea "x"
type textarea "Can’t log in because verify phone number se"
type textarea "x"
type textarea "Can’t log in because verify phone number sen"
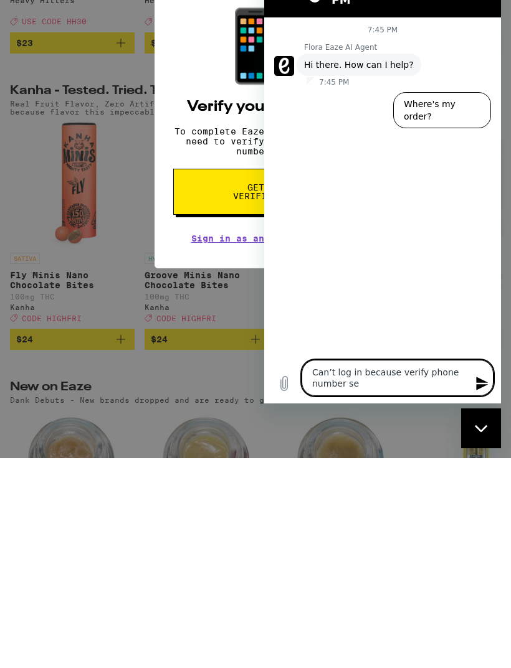
type textarea "x"
type textarea "Can’t log in because verify phone number send"
type textarea "x"
type textarea "Can’t log in because verify phone number sends"
type textarea "x"
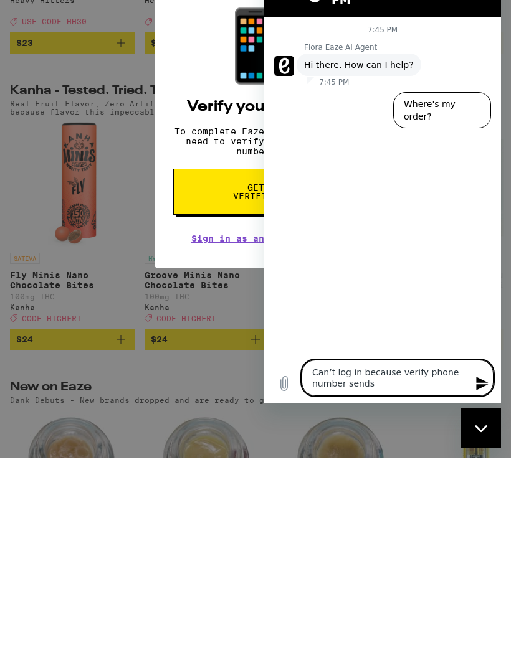
type textarea "Can’t log in because verify phone number sends"
type textarea "x"
type textarea "Can’t log in because verify phone number sends me"
type textarea "x"
type textarea "Can’t log in because verify phone number sends me"
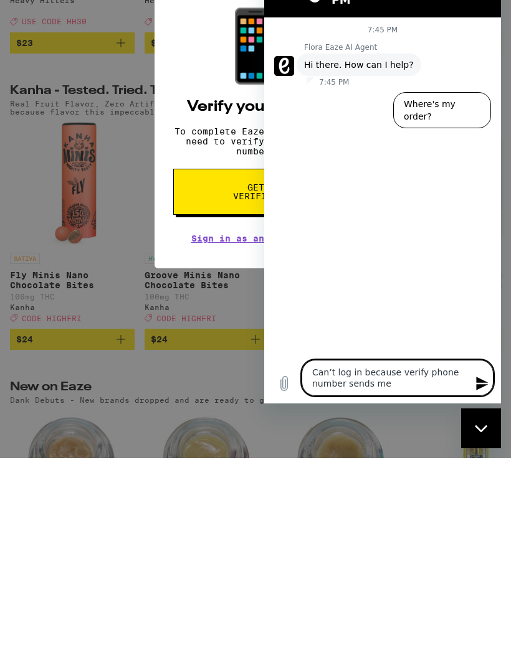
type textarea "x"
type textarea "Can’t log in because verify phone number sends me i"
type textarea "x"
type textarea "Can’t log in because verify phone number sends me in"
type textarea "x"
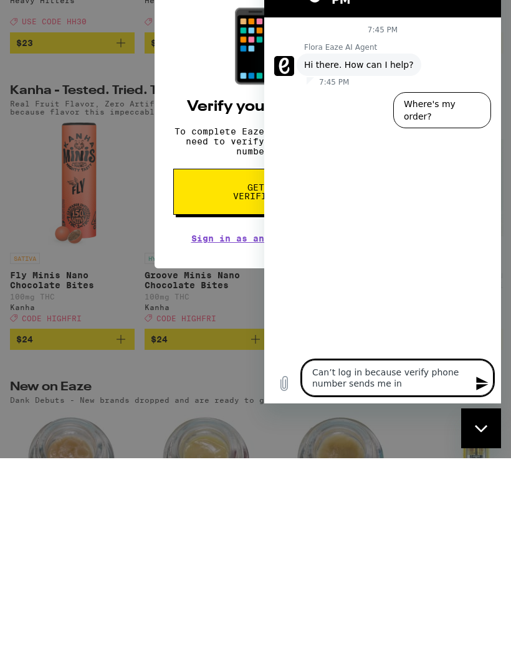
type textarea "Can’t log in because verify phone number sends me in"
type textarea "x"
type textarea "Can’t log in because verify phone number sends me in c"
type textarea "x"
type textarea "Can’t log in because verify phone number sends me in ci"
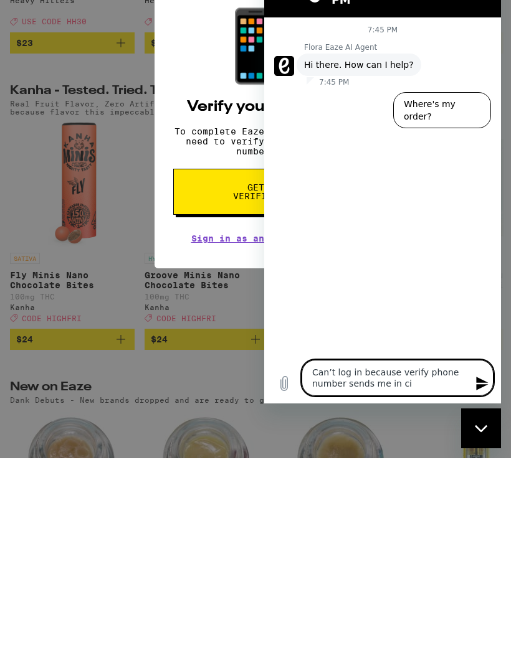
type textarea "x"
type textarea "Can’t log in because verify phone number sends me in cir"
type textarea "x"
type textarea "Can’t log in because verify phone number sends me in circles"
type textarea "x"
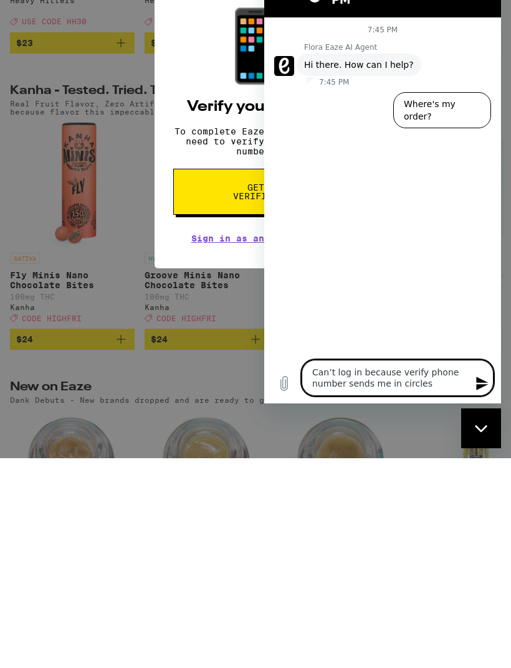
type textarea "Can’t log in because verify phone number sends me in circles"
type textarea "x"
type textarea "Can’t log in because verify phone number sends me in circles"
click at [485, 384] on icon "Send message" at bounding box center [481, 383] width 15 height 15
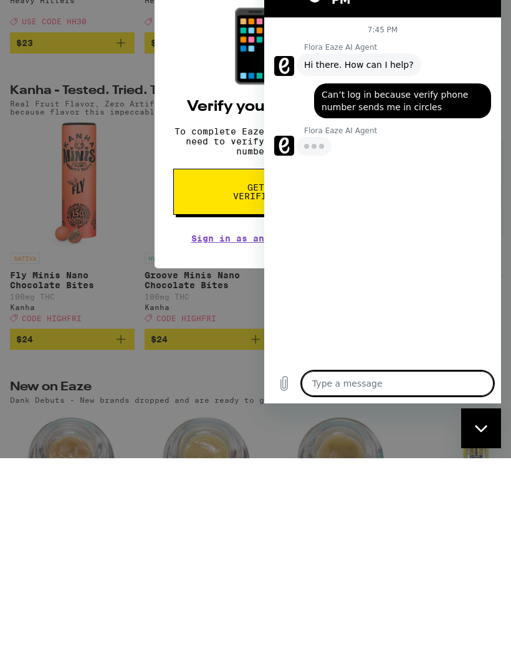
type textarea "x"
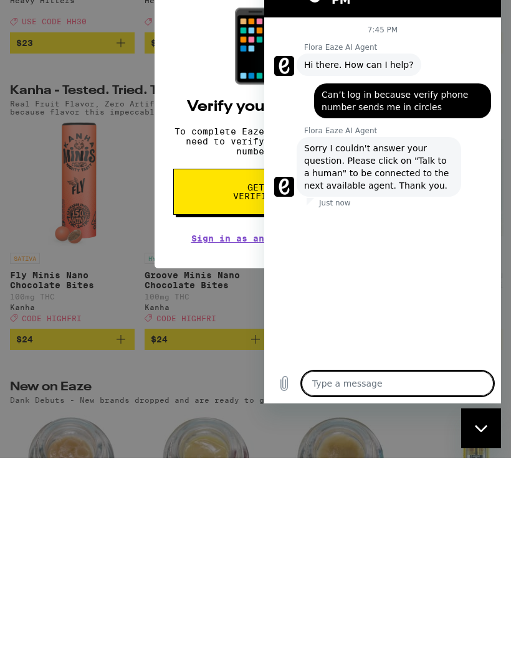
click at [279, 385] on icon "Upload file" at bounding box center [283, 383] width 15 height 15
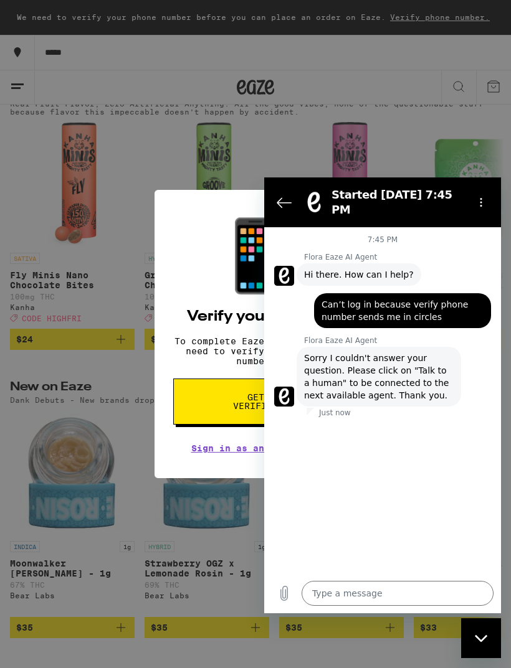
scroll to position [732, 0]
click at [281, 195] on icon "Back to the conversation list" at bounding box center [283, 202] width 15 height 15
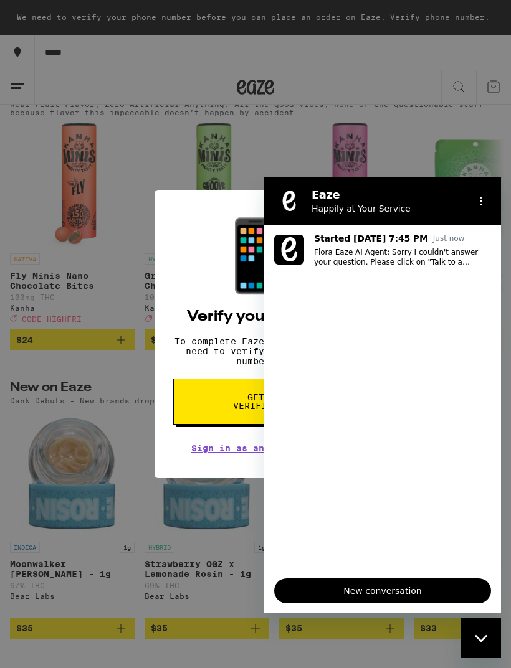
click at [359, 587] on span "New conversation" at bounding box center [382, 590] width 195 height 15
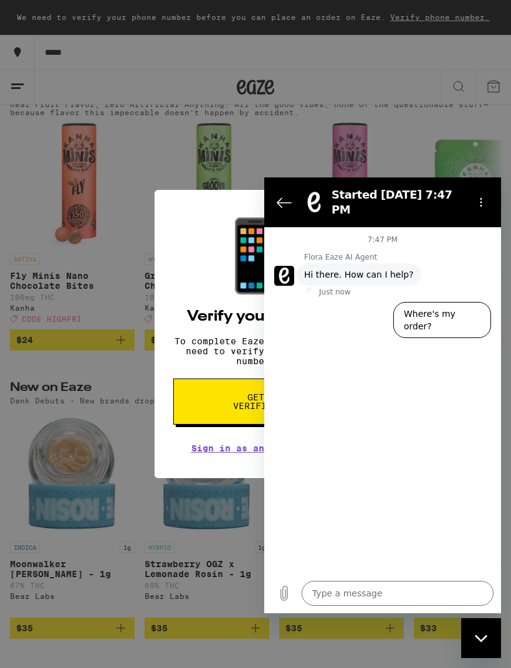
click at [482, 630] on div "Close messaging window" at bounding box center [480, 637] width 37 height 37
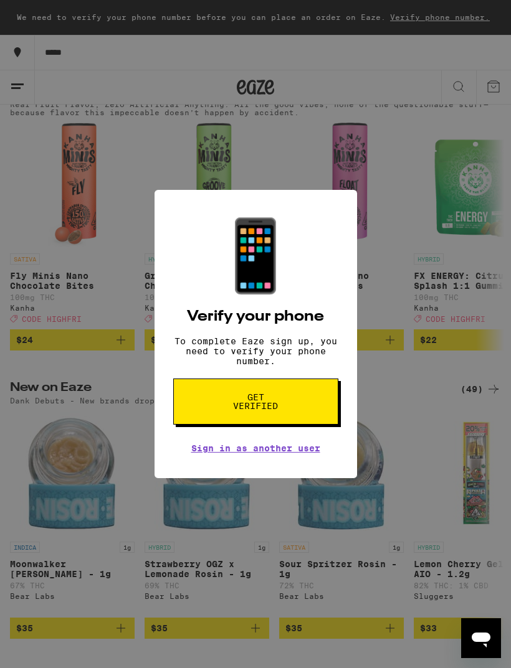
click at [485, 633] on icon "Open messaging window" at bounding box center [480, 640] width 19 height 15
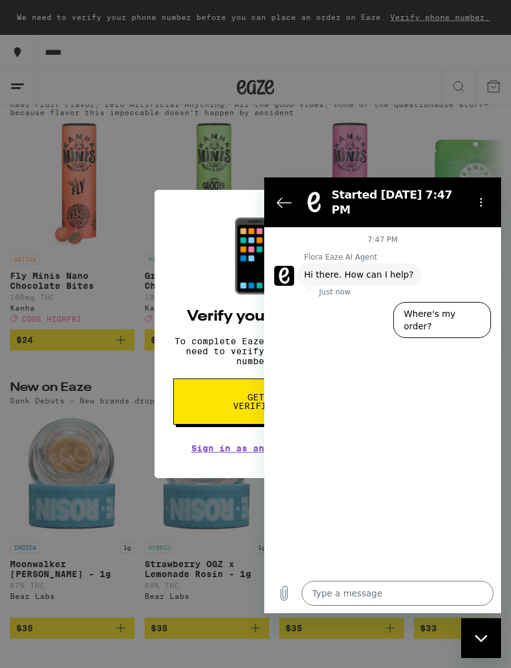
click at [484, 633] on div "Close messaging window" at bounding box center [480, 637] width 37 height 37
type textarea "x"
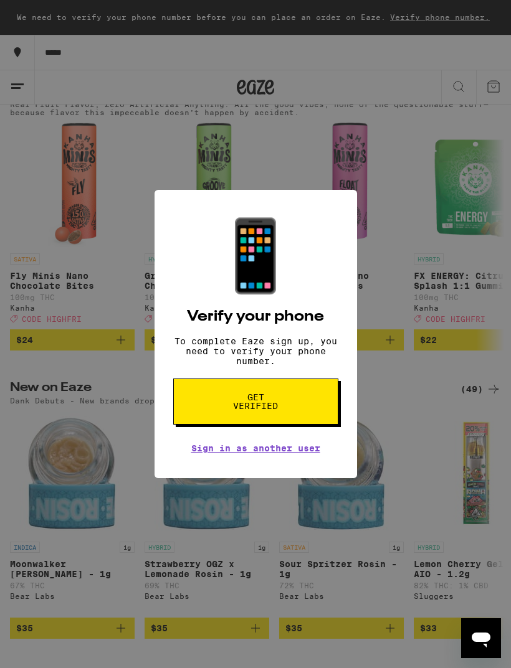
click at [430, 448] on div "📱 Verify your phone To complete Eaze sign up, you need to verify your phone num…" at bounding box center [255, 334] width 511 height 668
click at [430, 447] on div "📱 Verify your phone To complete Eaze sign up, you need to verify your phone num…" at bounding box center [255, 334] width 511 height 668
click at [447, 416] on div "📱 Verify your phone To complete Eaze sign up, you need to verify your phone num…" at bounding box center [255, 334] width 511 height 668
click at [305, 453] on link "Sign in as another user" at bounding box center [255, 448] width 129 height 10
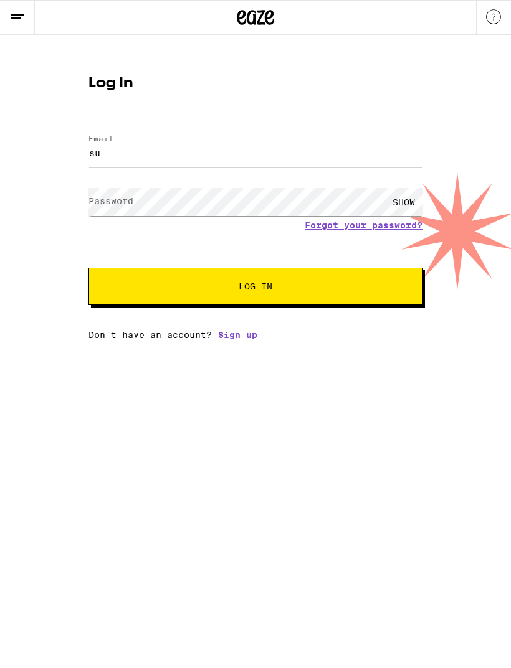
type input "sunburst_landscaping@yahoo.com"
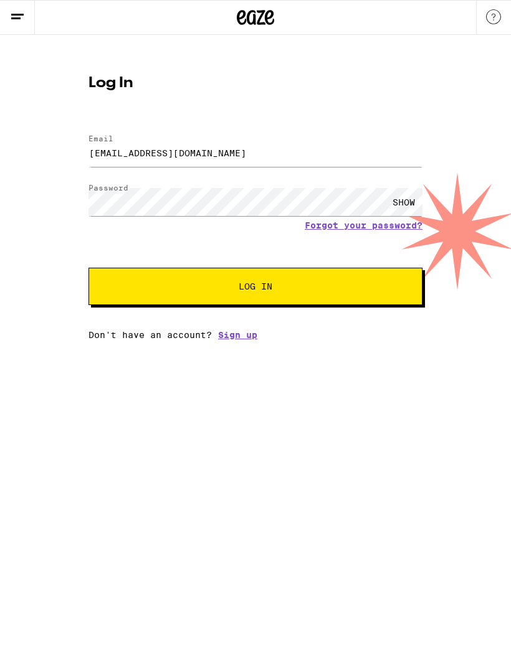
click at [341, 281] on button "Log In" at bounding box center [255, 286] width 334 height 37
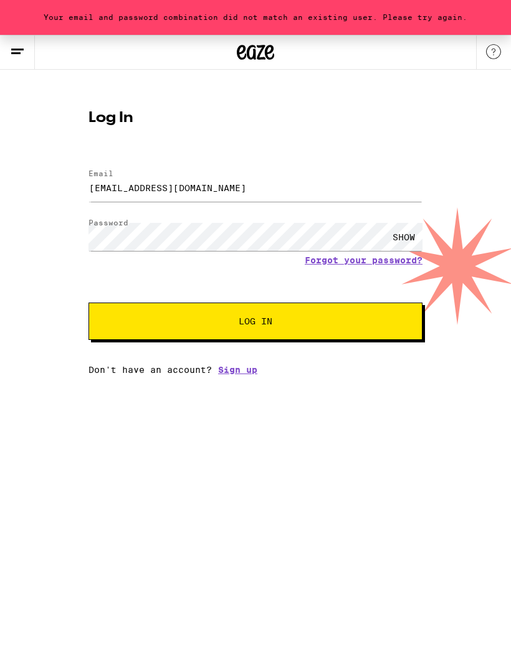
click at [19, 53] on line at bounding box center [15, 53] width 9 height 0
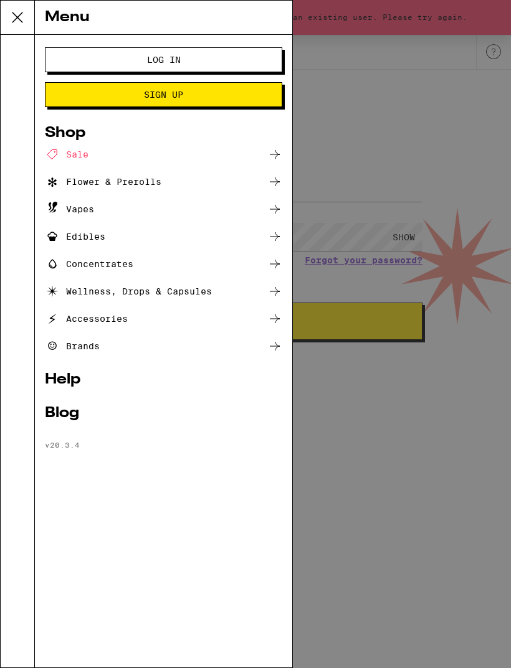
click at [62, 379] on link "Help" at bounding box center [163, 379] width 237 height 15
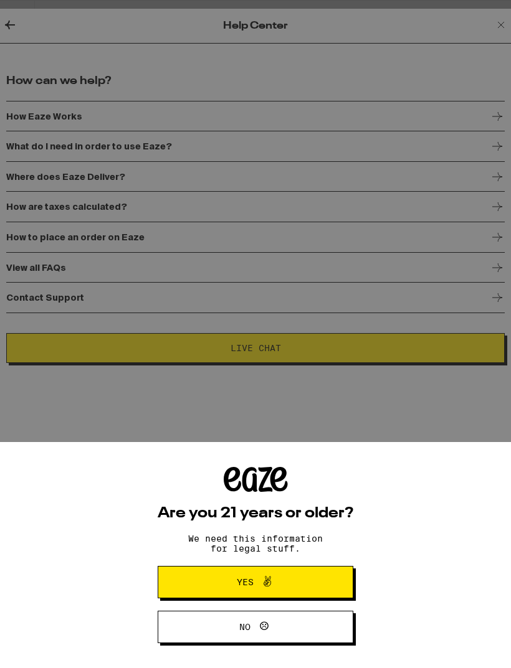
click at [235, 574] on span "Yes" at bounding box center [255, 582] width 95 height 16
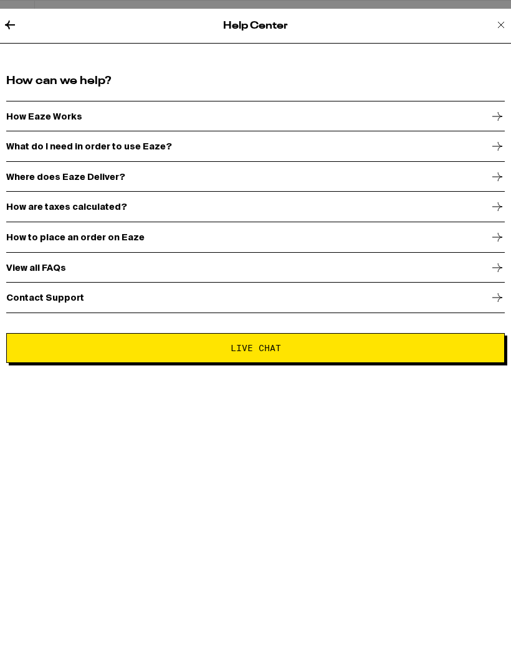
click at [473, 301] on div "Contact Support" at bounding box center [255, 297] width 498 height 31
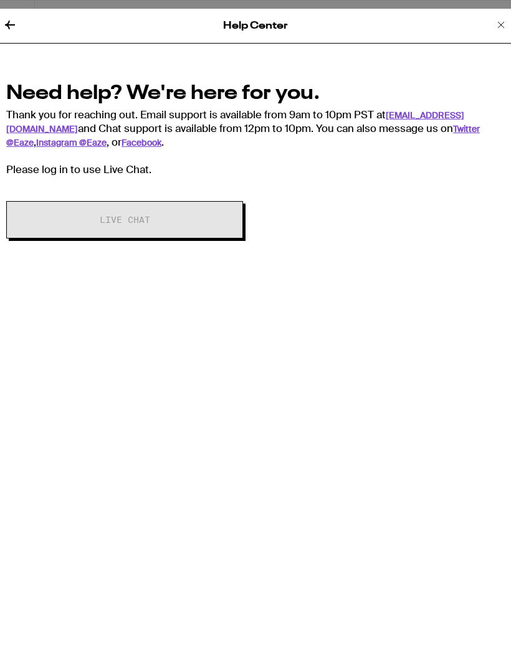
click at [4, 21] on icon at bounding box center [9, 24] width 15 height 15
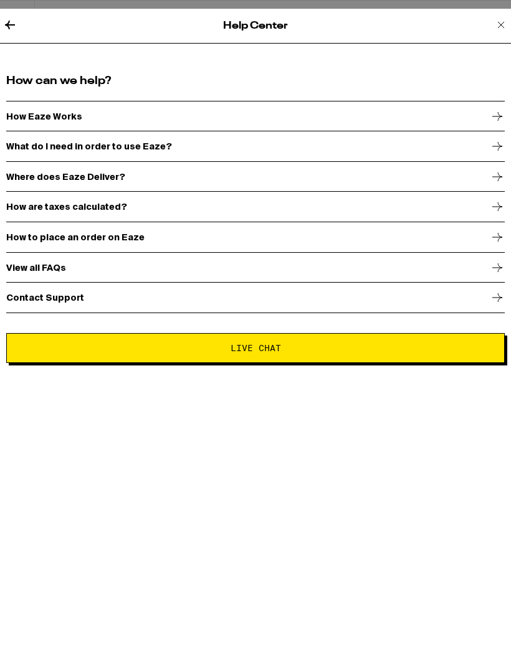
click at [406, 352] on span "Live Chat" at bounding box center [255, 348] width 477 height 9
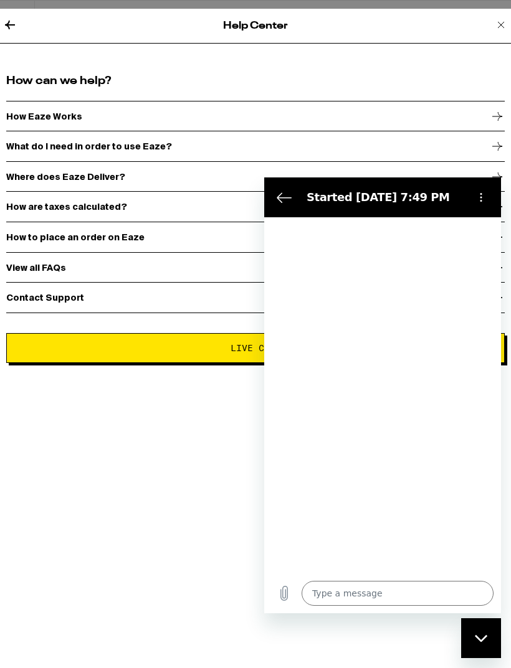
type textarea "x"
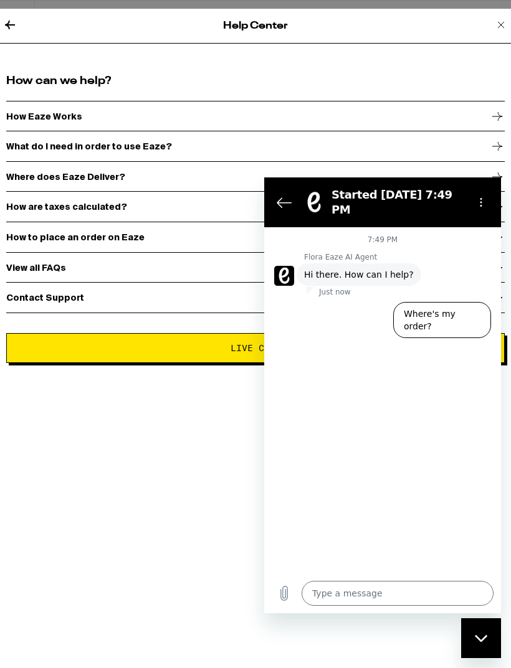
click at [282, 195] on icon "Back to the conversation list" at bounding box center [283, 202] width 15 height 15
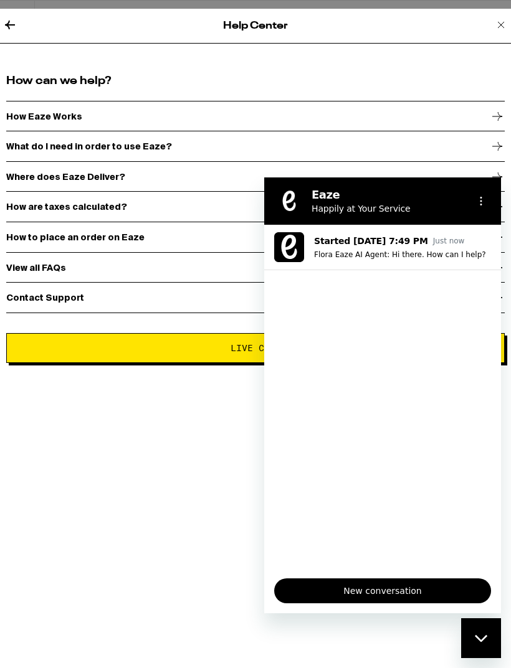
click at [480, 631] on div "Close messaging window" at bounding box center [480, 637] width 37 height 37
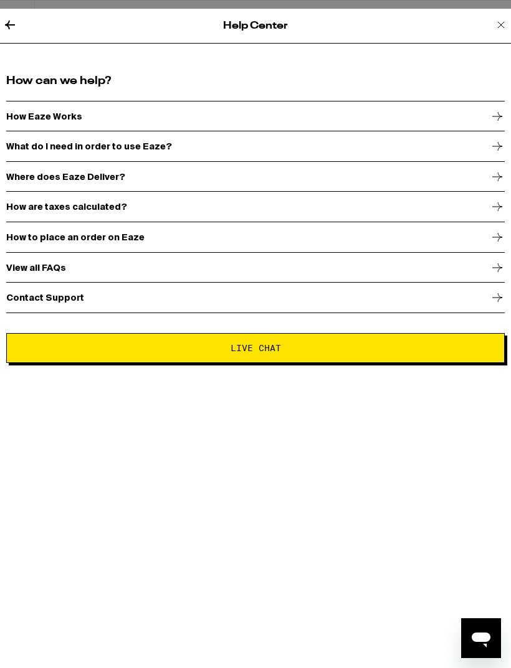
click at [482, 300] on div "Contact Support" at bounding box center [255, 297] width 498 height 31
